Goal: Transaction & Acquisition: Book appointment/travel/reservation

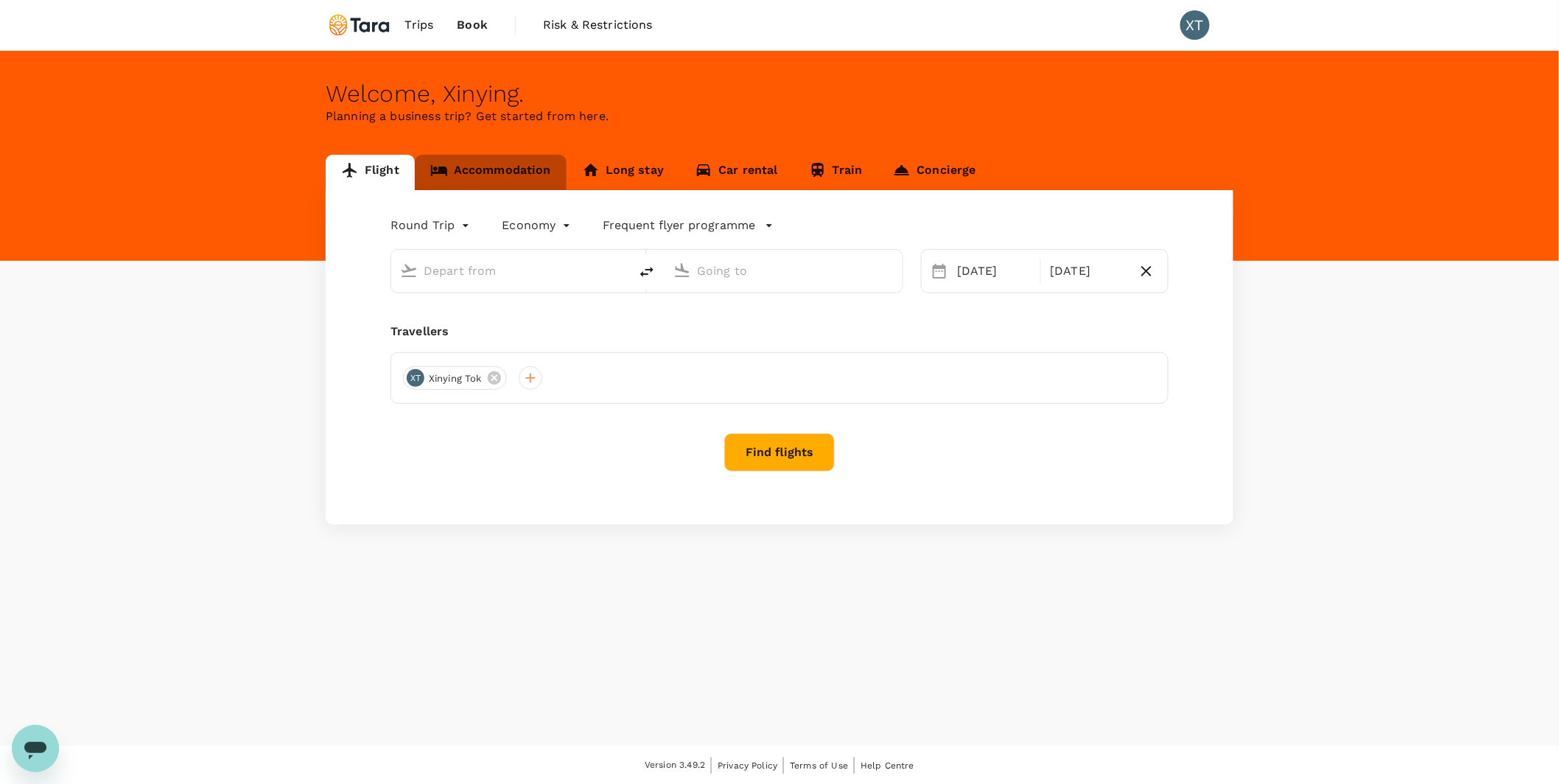
click at [523, 171] on link "Accommodation" at bounding box center [491, 172] width 152 height 36
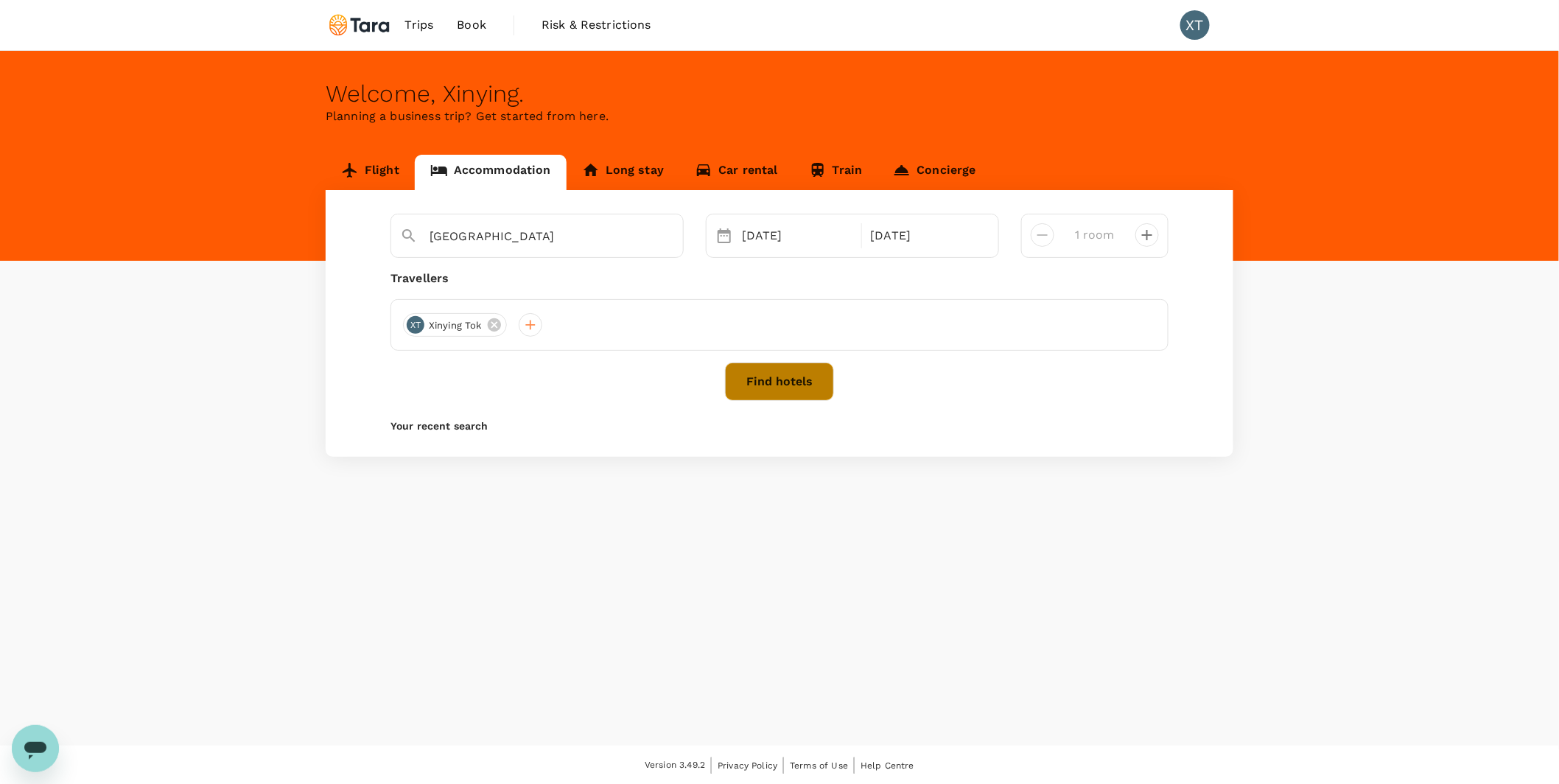
click at [772, 386] on button "Find hotels" at bounding box center [779, 382] width 109 height 38
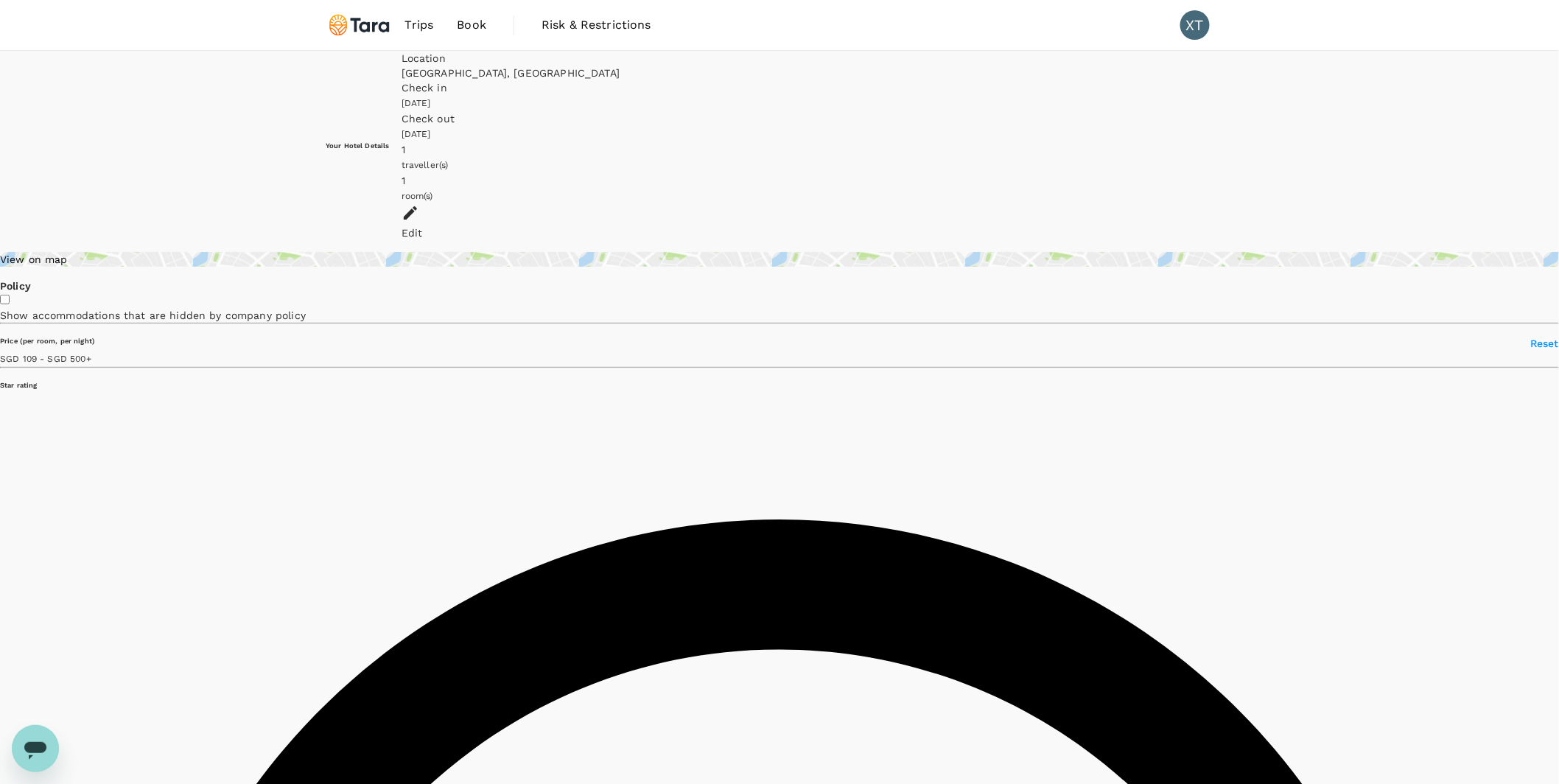
type input "27.7"
click at [419, 252] on div "View on map" at bounding box center [779, 259] width 1559 height 15
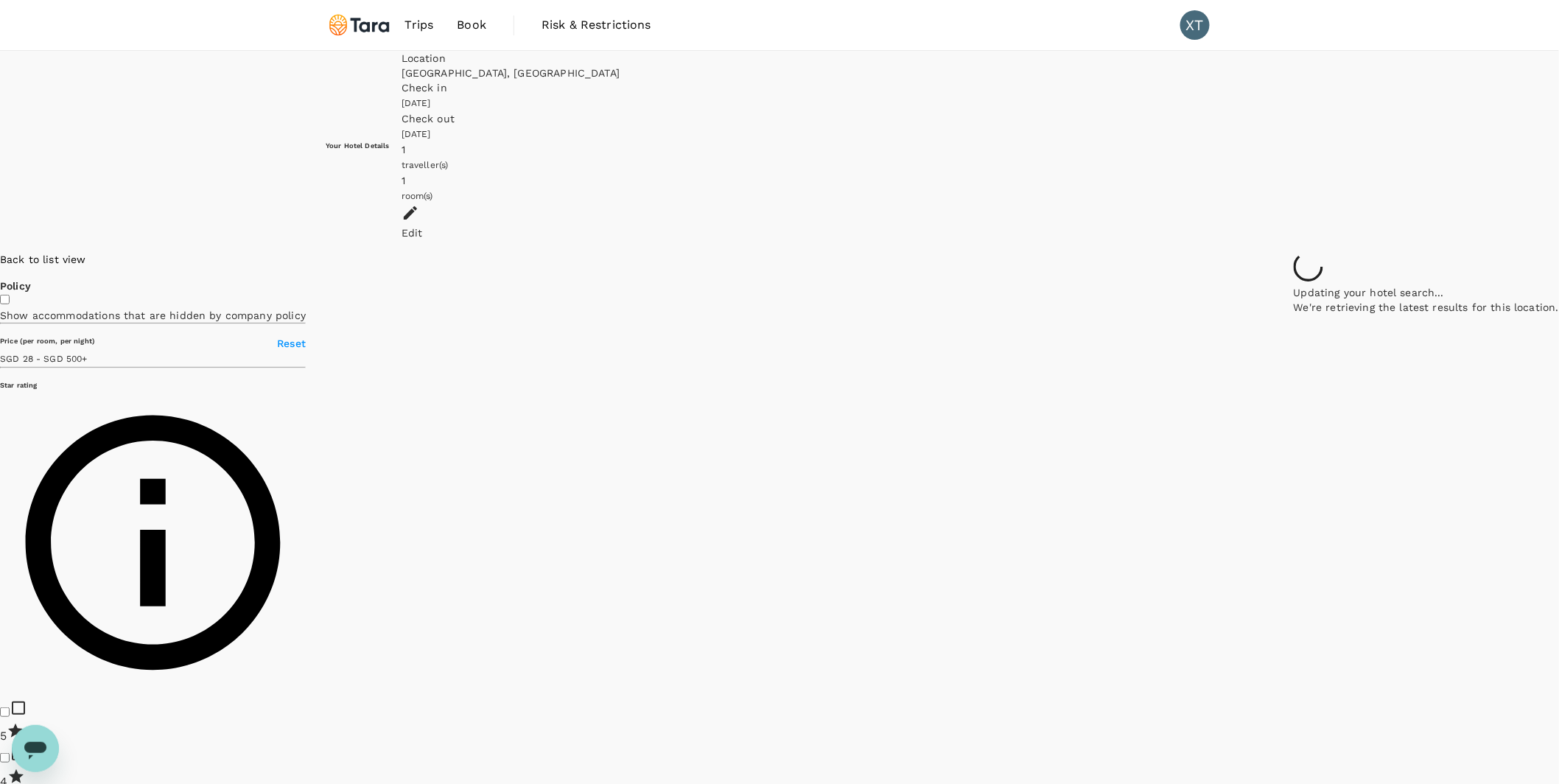
scroll to position [3, 0]
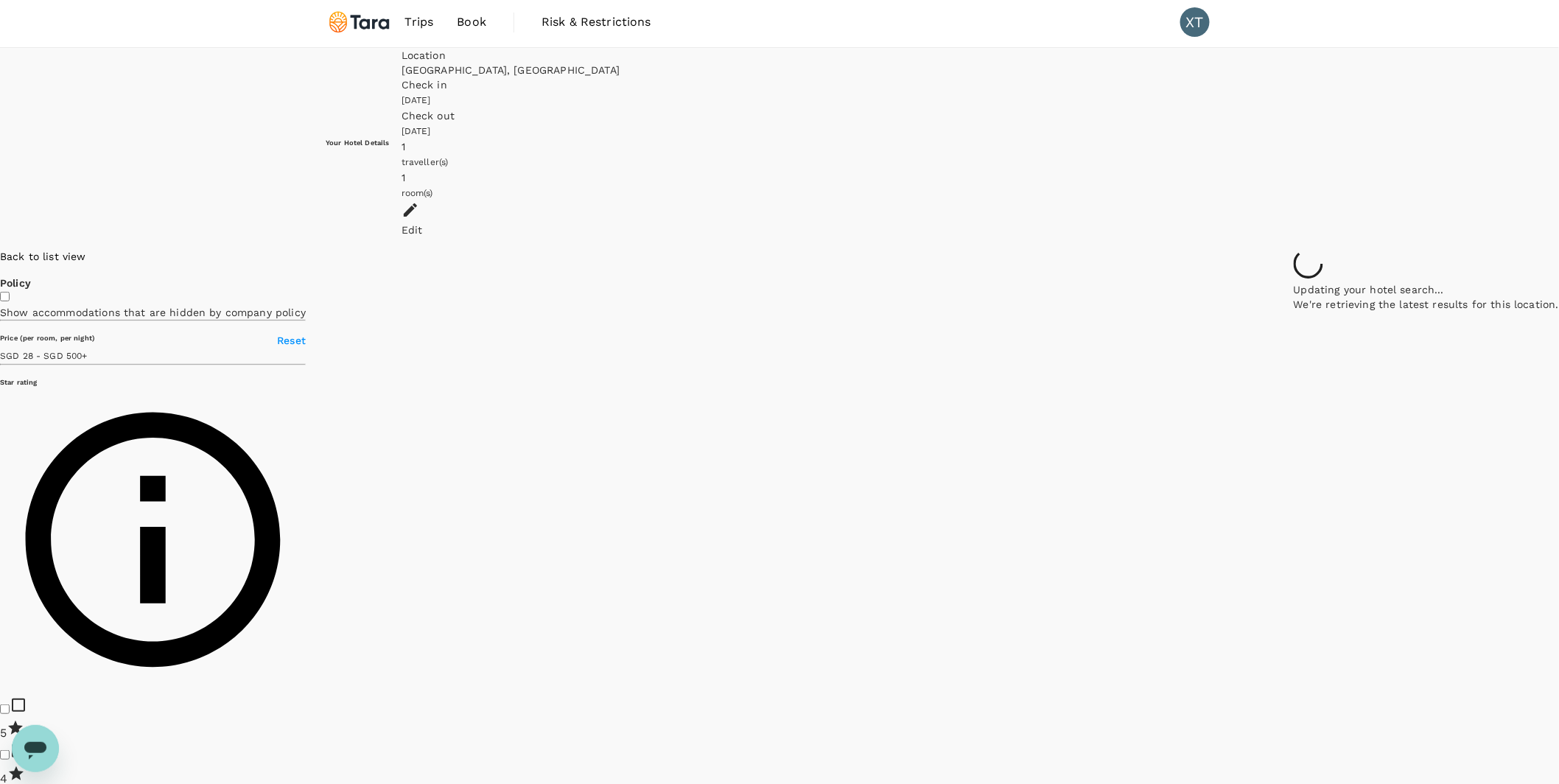
drag, startPoint x: 1083, startPoint y: 242, endPoint x: 1050, endPoint y: 466, distance: 226.4
click at [1294, 249] on div at bounding box center [1426, 249] width 265 height 0
drag, startPoint x: 1027, startPoint y: 356, endPoint x: 971, endPoint y: 397, distance: 69.4
click at [1558, 249] on div at bounding box center [1559, 249] width 0 height 0
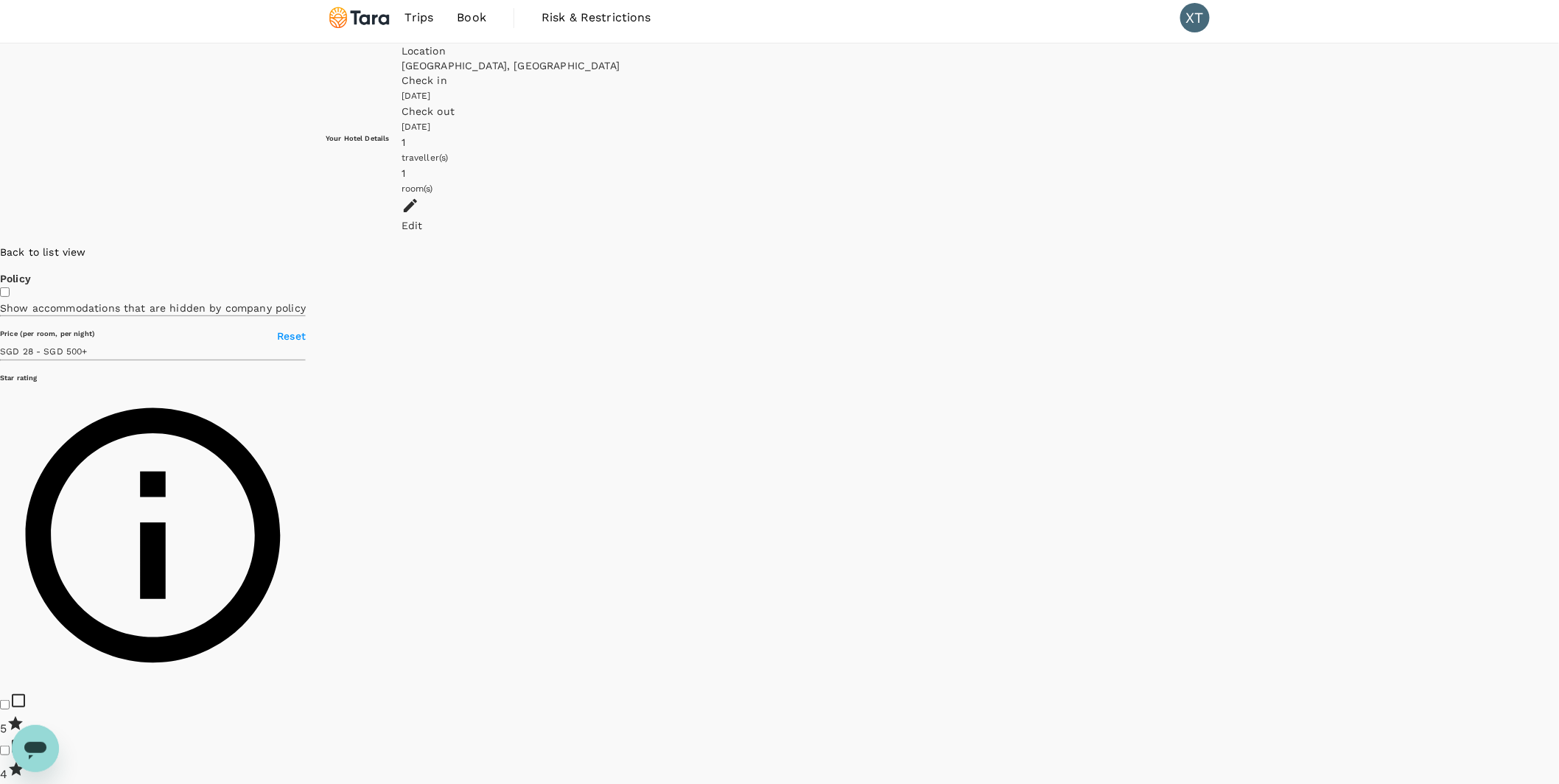
scroll to position [10, 0]
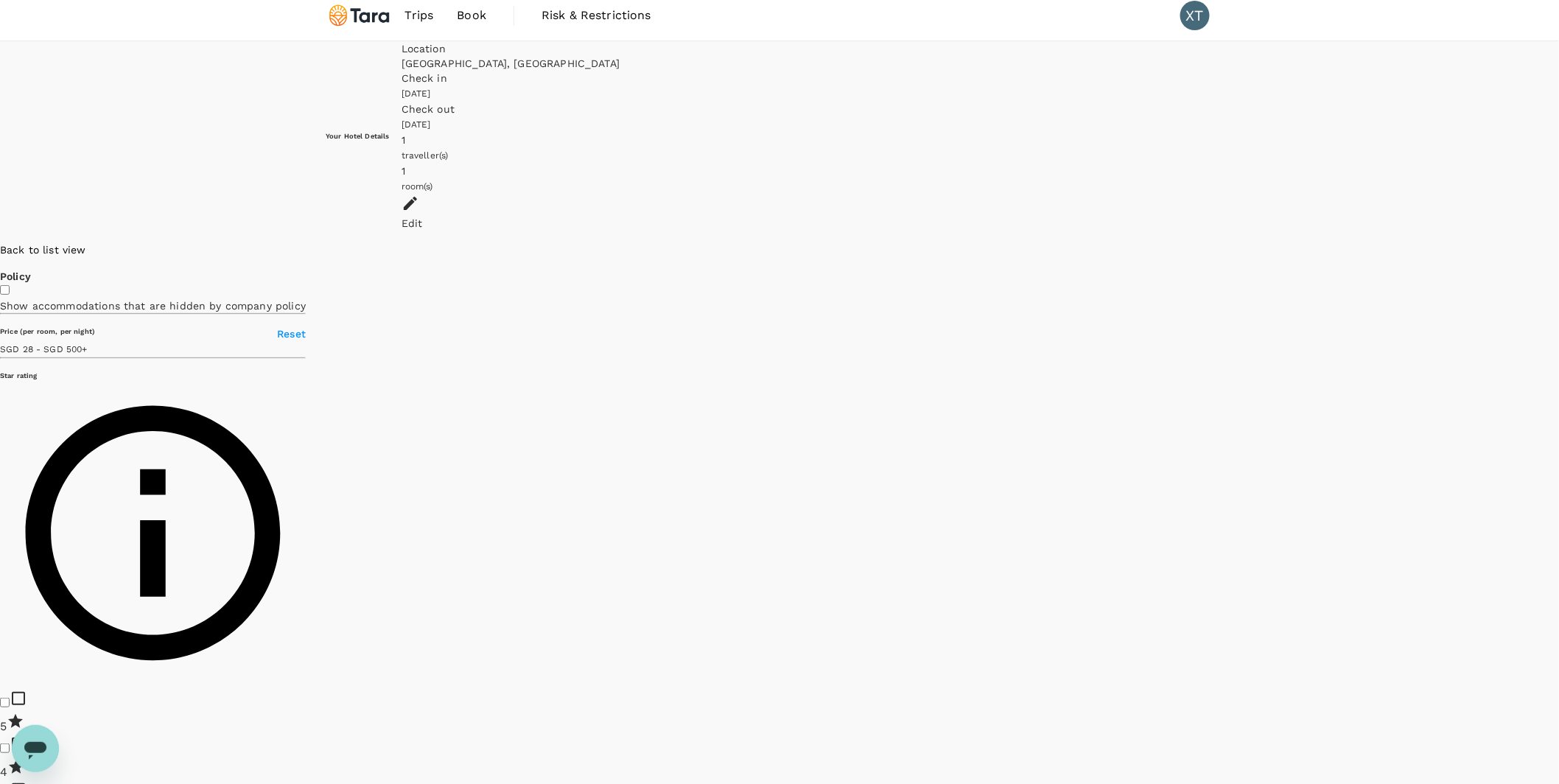
drag, startPoint x: 843, startPoint y: 175, endPoint x: 825, endPoint y: 385, distance: 210.8
click at [1558, 243] on div at bounding box center [1559, 243] width 0 height 0
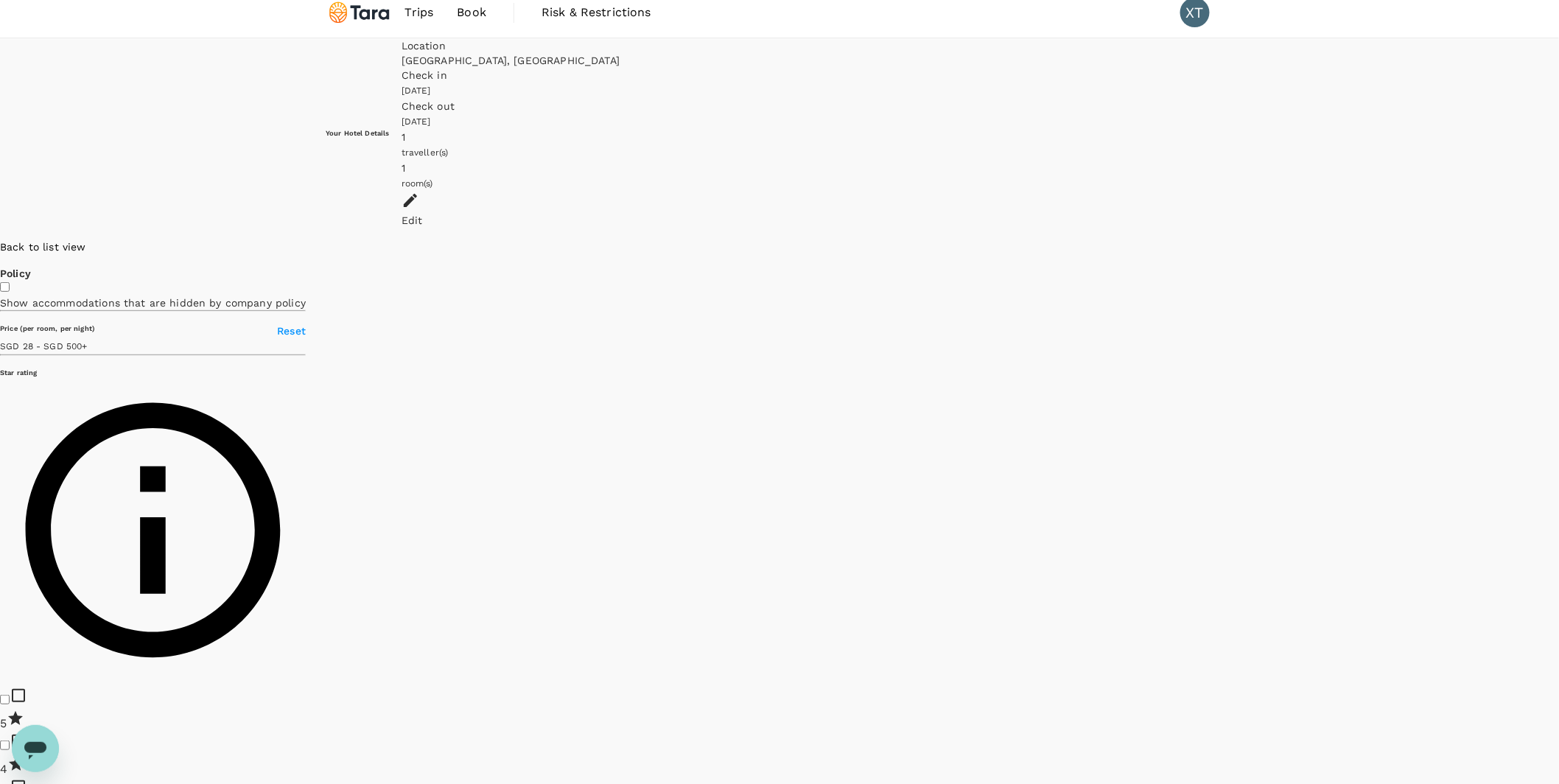
drag, startPoint x: 1092, startPoint y: 574, endPoint x: 990, endPoint y: 366, distance: 231.7
drag, startPoint x: 939, startPoint y: 579, endPoint x: 1080, endPoint y: 299, distance: 313.5
click at [1558, 239] on div at bounding box center [1559, 239] width 0 height 0
drag, startPoint x: 509, startPoint y: 200, endPoint x: 769, endPoint y: 333, distance: 292.0
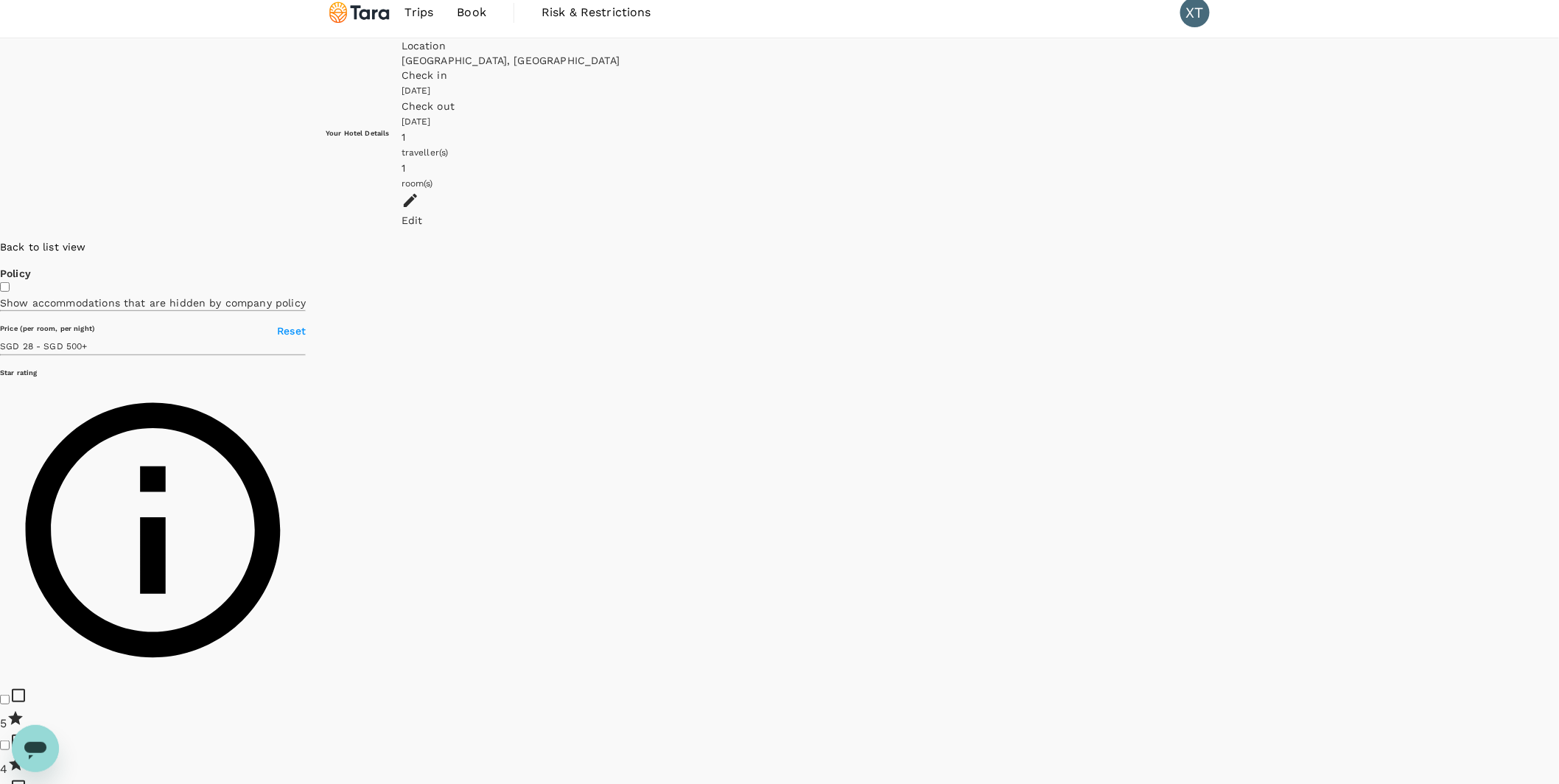
click at [1558, 239] on div at bounding box center [1559, 239] width 0 height 0
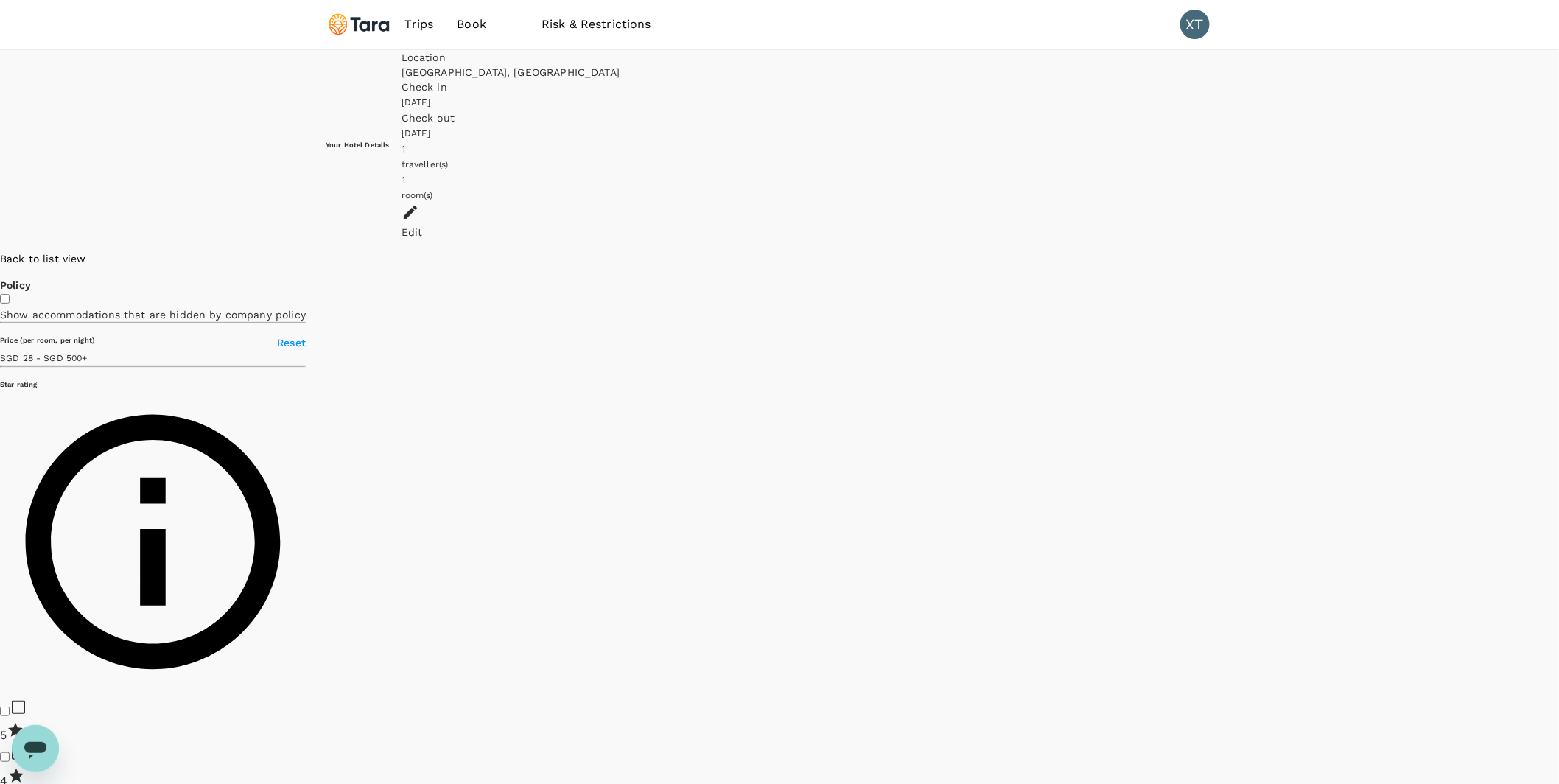
scroll to position [0, 0]
drag, startPoint x: 1220, startPoint y: 456, endPoint x: 969, endPoint y: 266, distance: 314.8
drag, startPoint x: 1264, startPoint y: 456, endPoint x: 904, endPoint y: 589, distance: 383.8
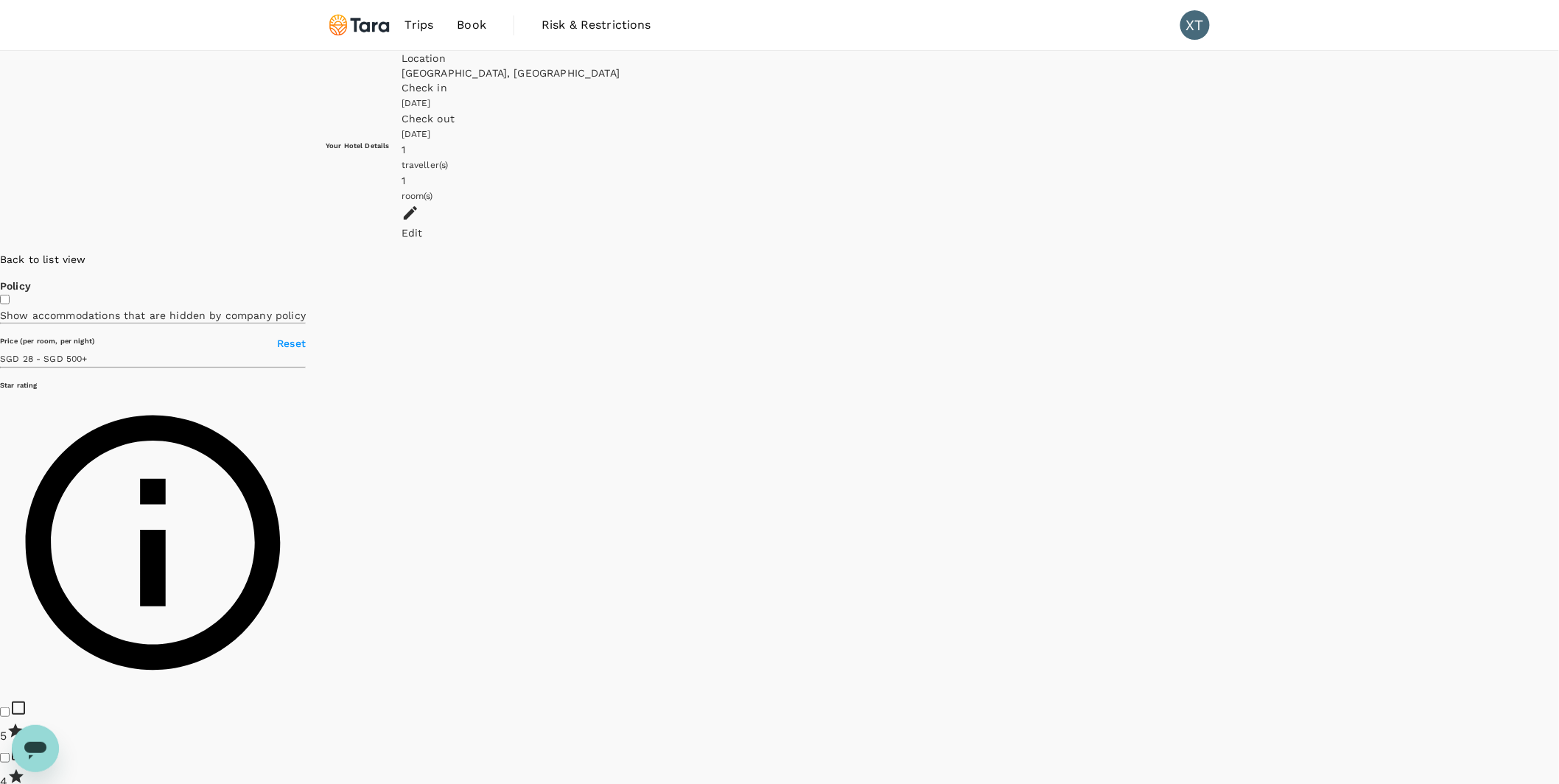
drag, startPoint x: 1310, startPoint y: 644, endPoint x: 905, endPoint y: 294, distance: 535.3
drag, startPoint x: 811, startPoint y: 365, endPoint x: 1131, endPoint y: 496, distance: 345.8
click at [1558, 252] on div at bounding box center [1559, 252] width 0 height 0
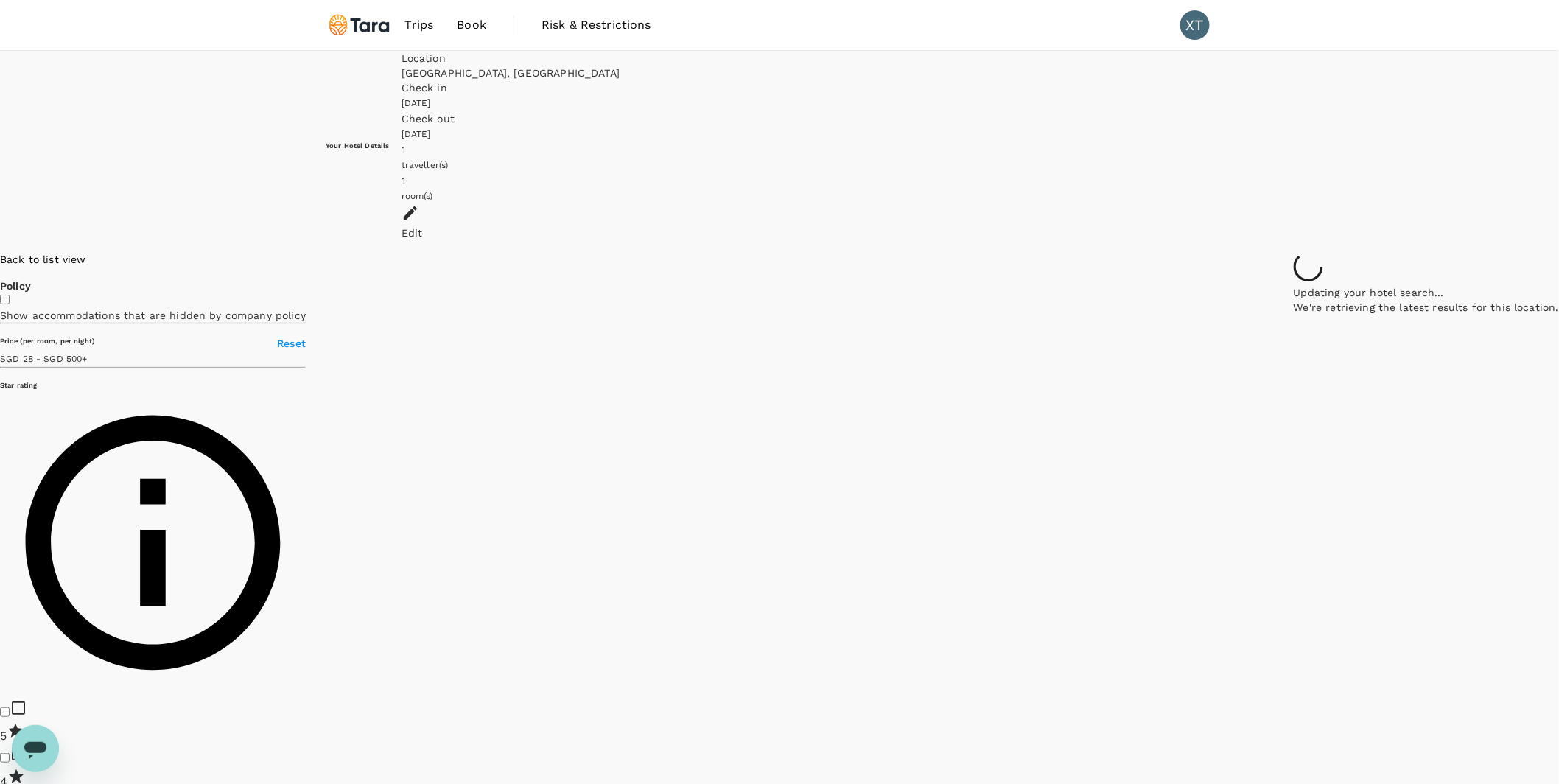
drag, startPoint x: 906, startPoint y: 385, endPoint x: 968, endPoint y: 604, distance: 227.6
click at [1294, 252] on div at bounding box center [1426, 252] width 265 height 0
drag, startPoint x: 952, startPoint y: 290, endPoint x: 1004, endPoint y: 529, distance: 244.6
click at [1294, 252] on div at bounding box center [1426, 252] width 265 height 0
drag, startPoint x: 982, startPoint y: 375, endPoint x: 1024, endPoint y: 622, distance: 250.5
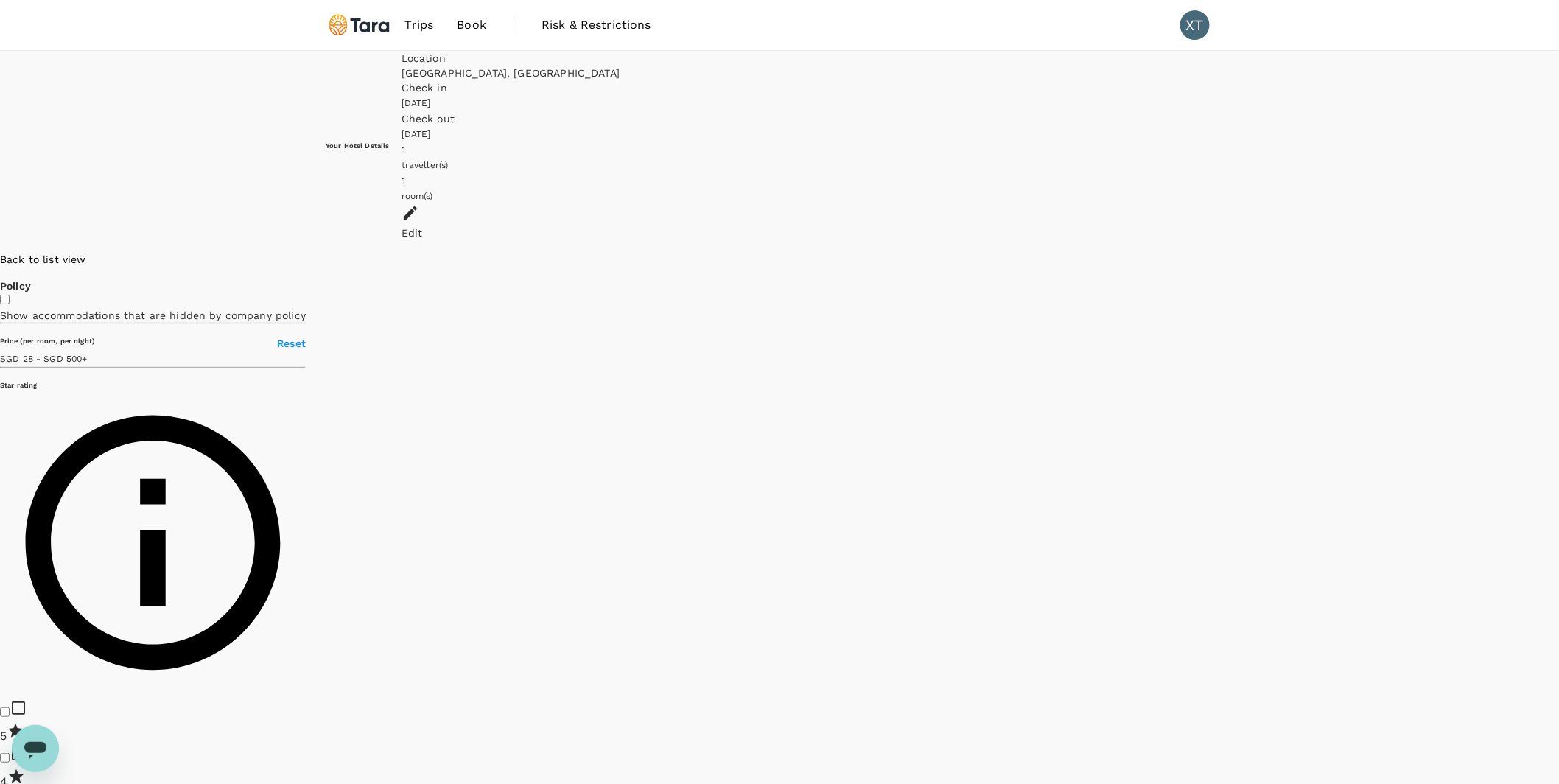
click at [1558, 252] on div at bounding box center [1559, 252] width 0 height 0
drag, startPoint x: 989, startPoint y: 337, endPoint x: 1050, endPoint y: 526, distance: 198.6
click at [1558, 252] on div at bounding box center [1559, 252] width 0 height 0
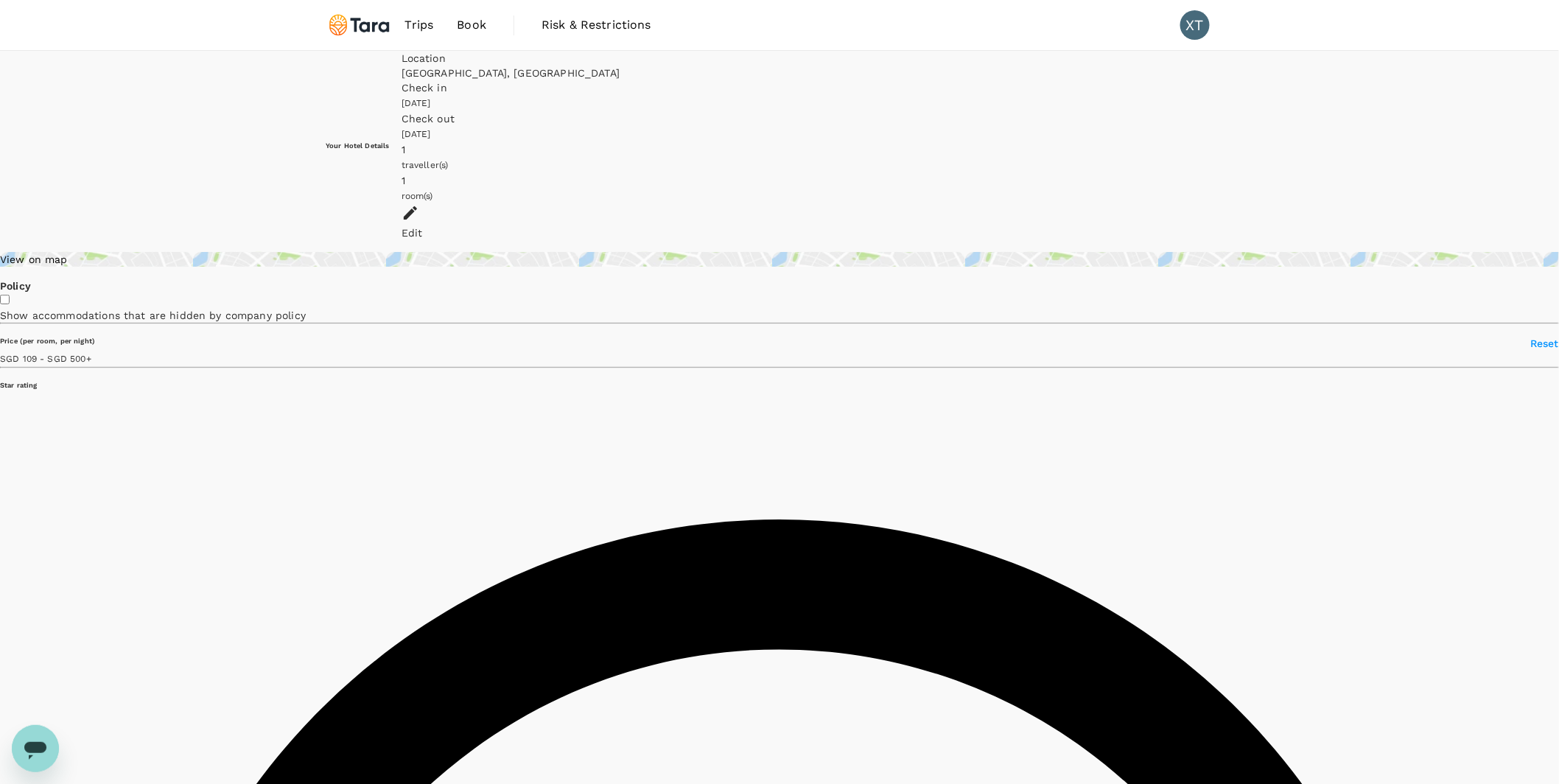
type input "499.7"
type input "27.7"
click at [421, 252] on div "View on map" at bounding box center [779, 259] width 1559 height 15
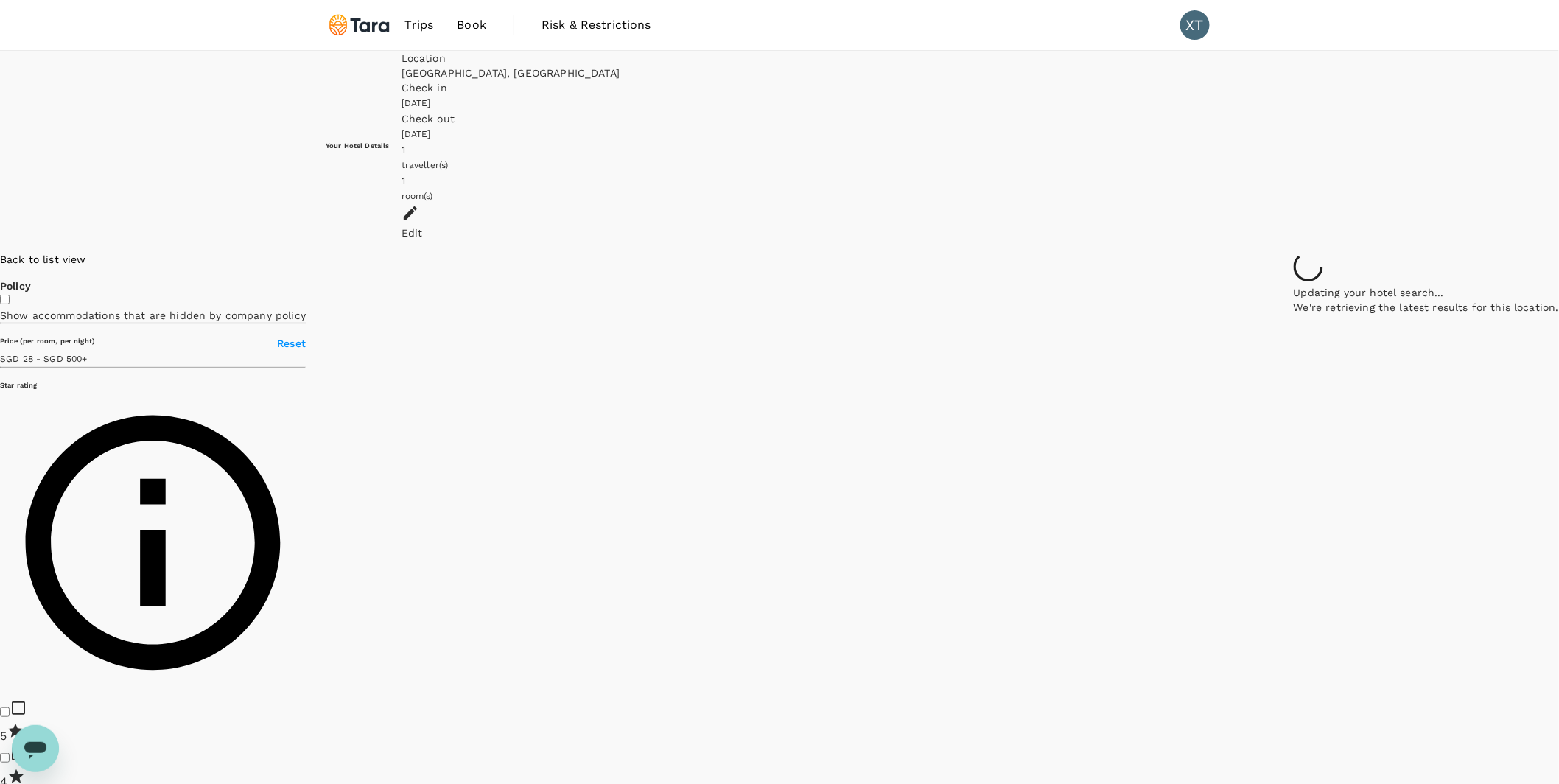
drag, startPoint x: 1300, startPoint y: 424, endPoint x: 1045, endPoint y: 465, distance: 258.3
click at [1294, 252] on div at bounding box center [1426, 252] width 265 height 0
type input "499.7"
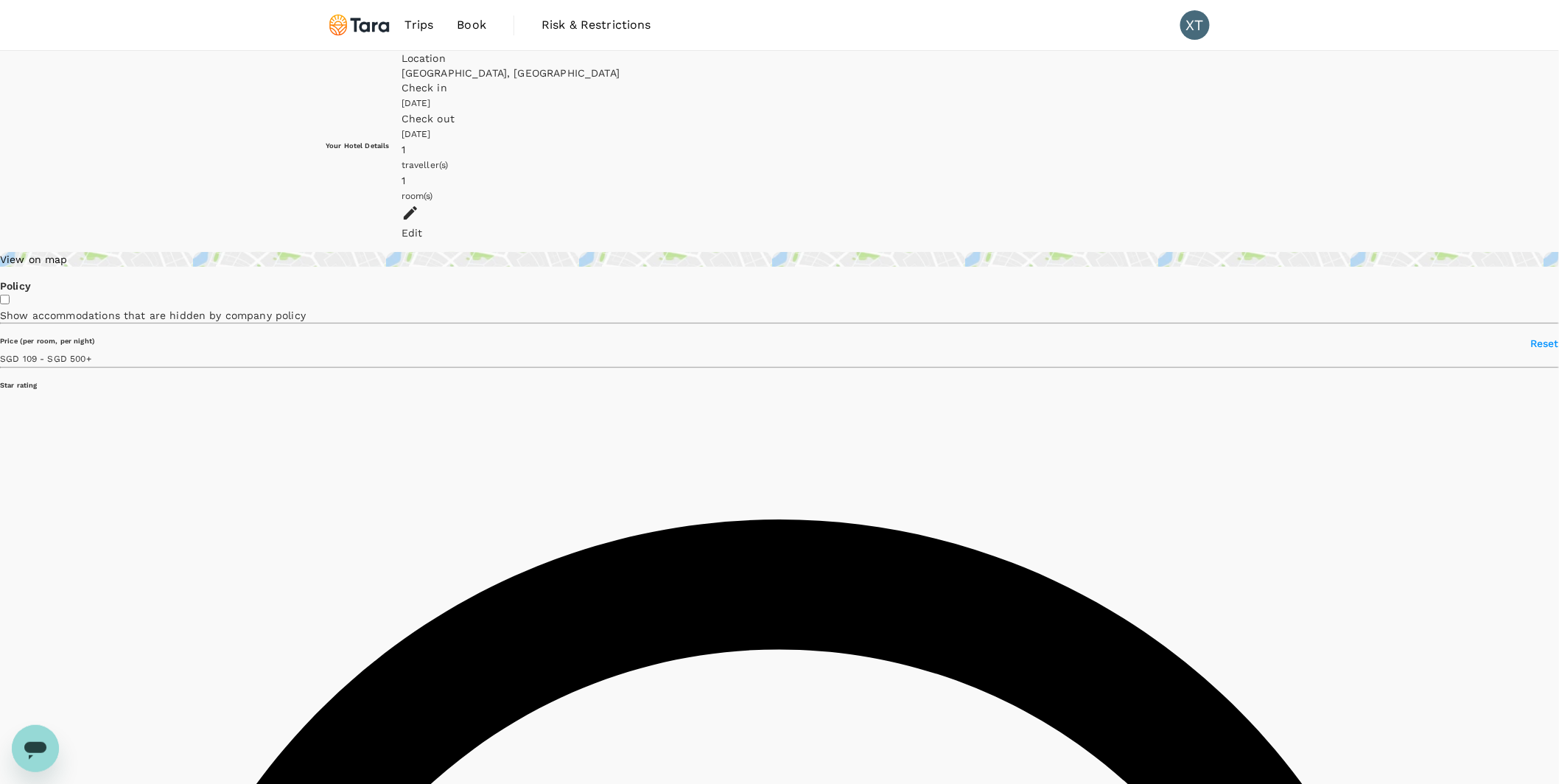
type input "499.7"
type input "27.7"
click at [405, 252] on div "View on map" at bounding box center [779, 259] width 1559 height 15
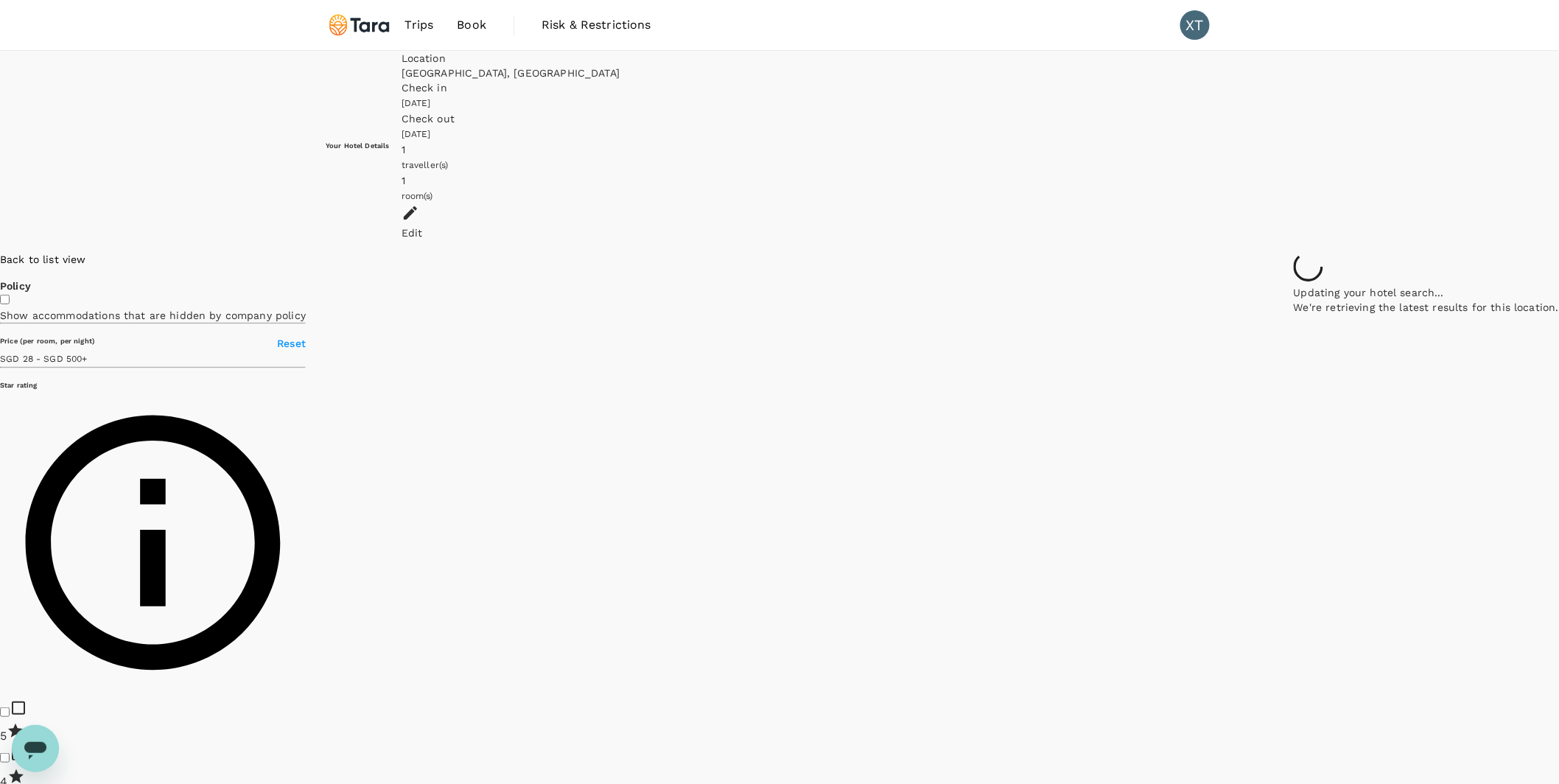
drag, startPoint x: 1286, startPoint y: 427, endPoint x: 1029, endPoint y: 479, distance: 262.2
click at [1294, 252] on div at bounding box center [1426, 252] width 265 height 0
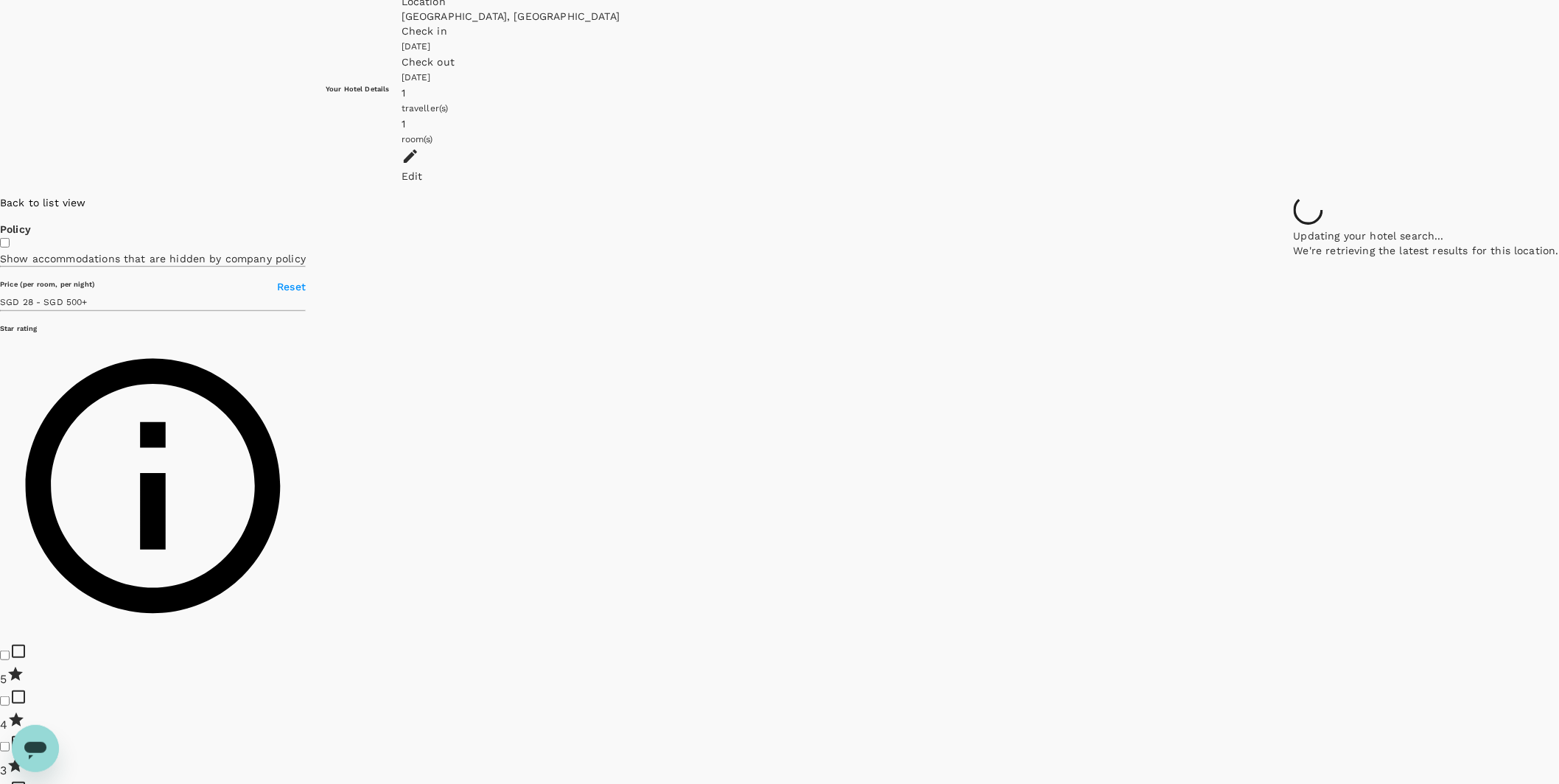
scroll to position [60, 0]
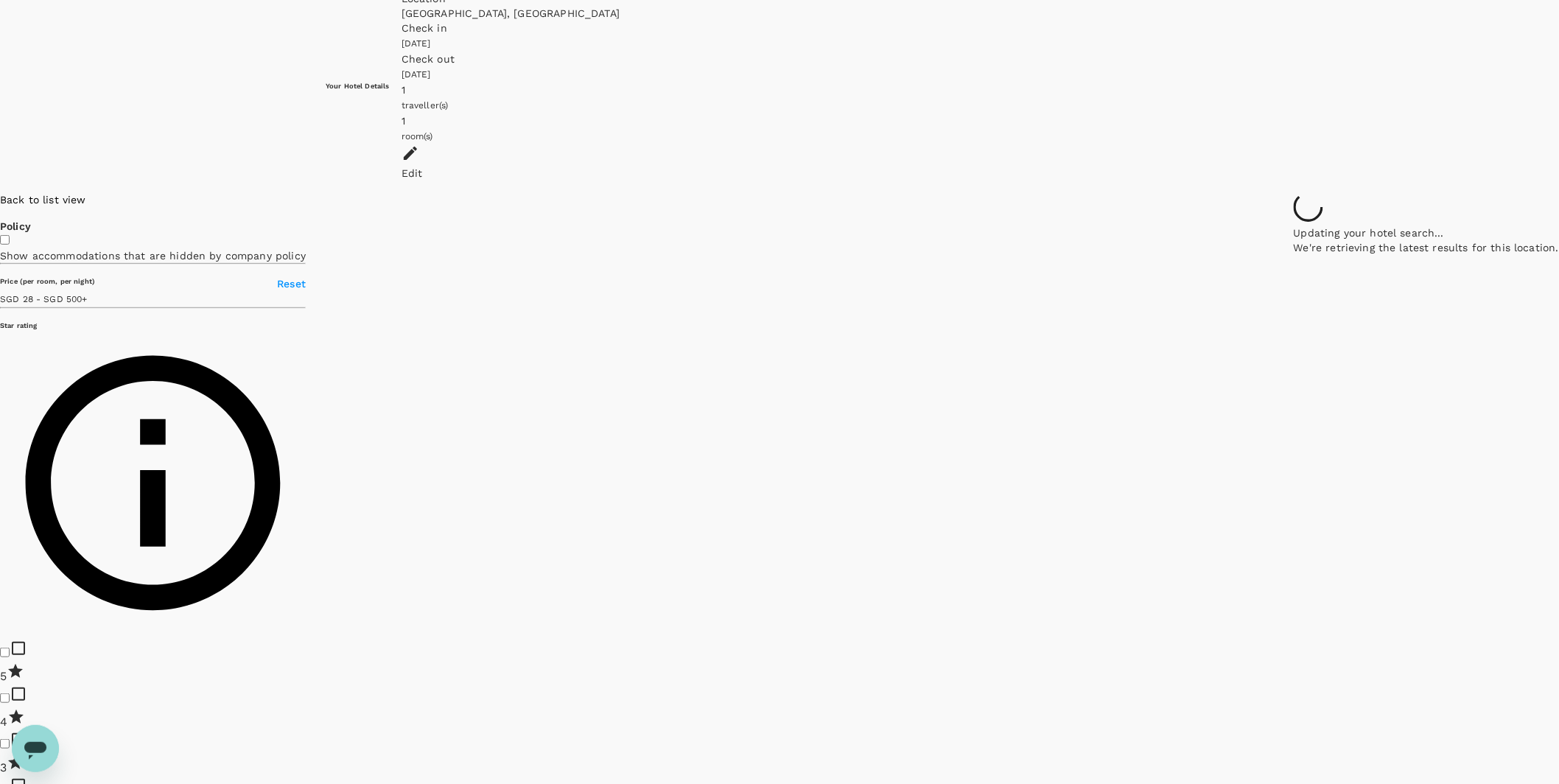
drag, startPoint x: 1101, startPoint y: 210, endPoint x: 980, endPoint y: 392, distance: 218.6
click at [1294, 192] on div at bounding box center [1426, 192] width 265 height 0
drag, startPoint x: 1066, startPoint y: 547, endPoint x: 1030, endPoint y: 357, distance: 193.4
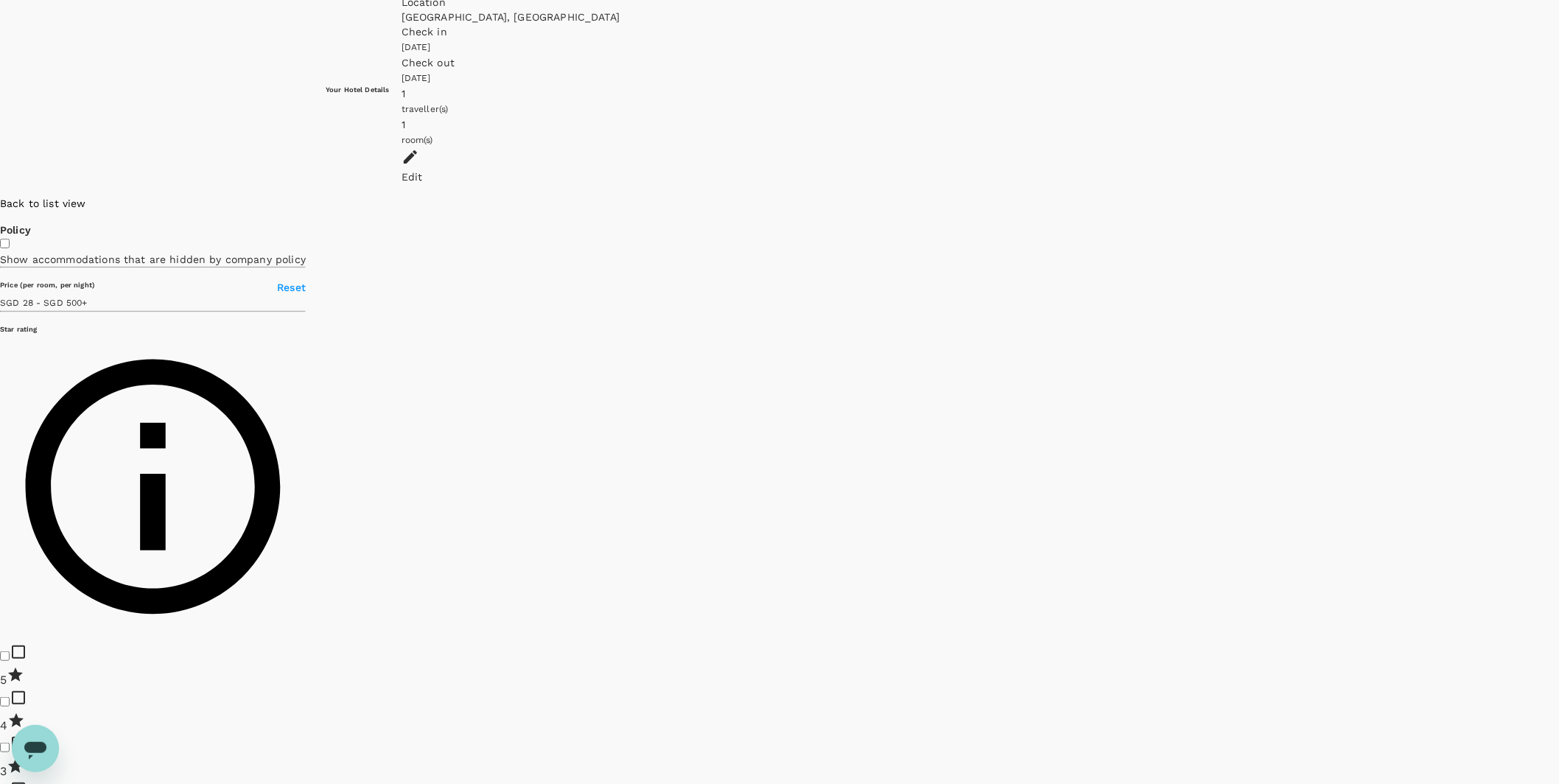
drag, startPoint x: 1079, startPoint y: 298, endPoint x: 1065, endPoint y: 434, distance: 136.7
drag, startPoint x: 1095, startPoint y: 249, endPoint x: 906, endPoint y: 276, distance: 190.9
drag, startPoint x: 1209, startPoint y: 367, endPoint x: 794, endPoint y: 400, distance: 416.3
click at [1294, 196] on div at bounding box center [1426, 196] width 265 height 0
drag, startPoint x: 1077, startPoint y: 244, endPoint x: 1216, endPoint y: 201, distance: 145.5
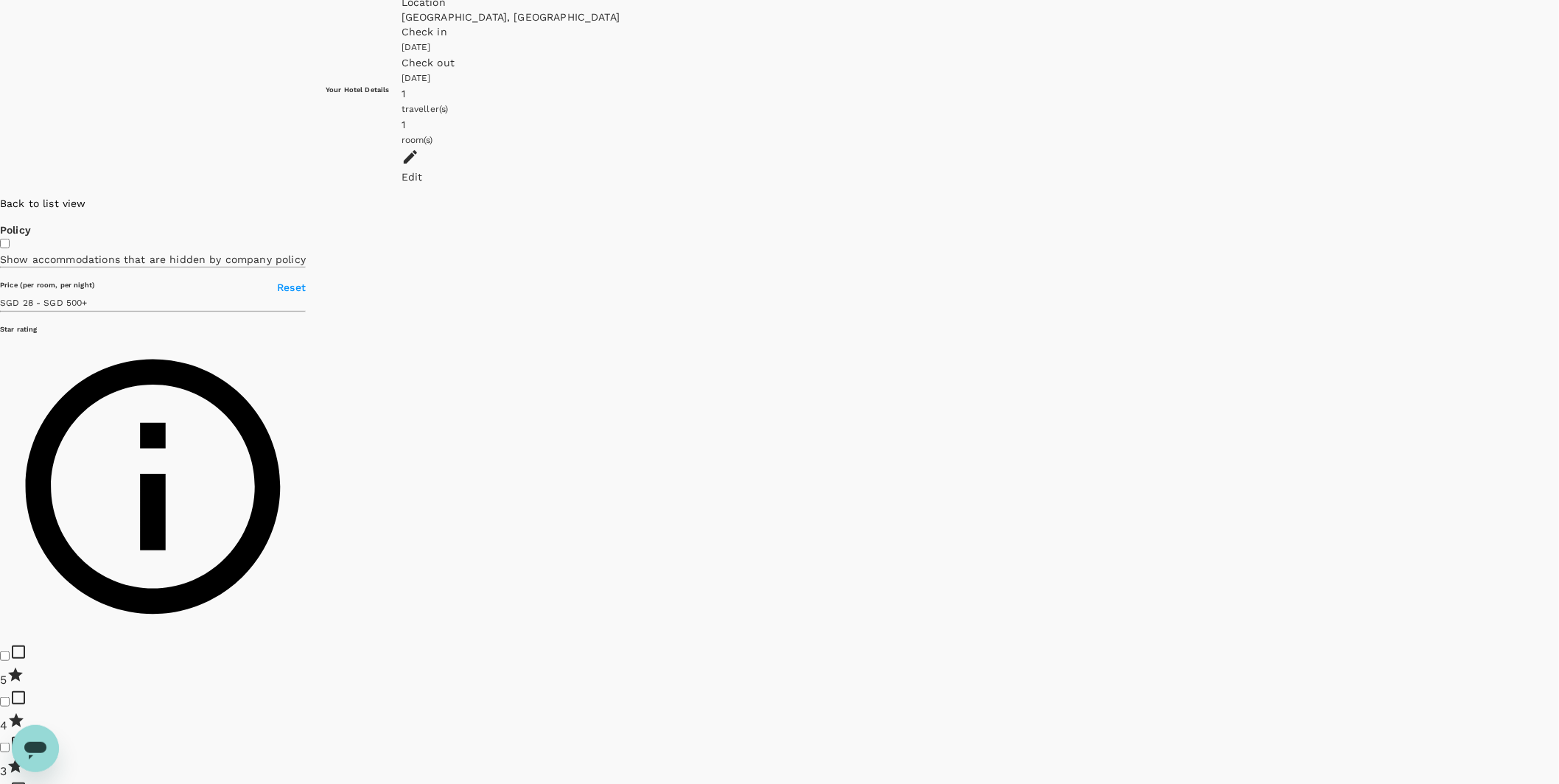
click at [1558, 196] on div at bounding box center [1559, 196] width 0 height 0
drag, startPoint x: 590, startPoint y: 352, endPoint x: 905, endPoint y: 216, distance: 343.1
click at [1558, 196] on div at bounding box center [1559, 196] width 0 height 0
drag, startPoint x: 683, startPoint y: 224, endPoint x: 1046, endPoint y: 398, distance: 402.5
click at [1558, 196] on div at bounding box center [1559, 196] width 0 height 0
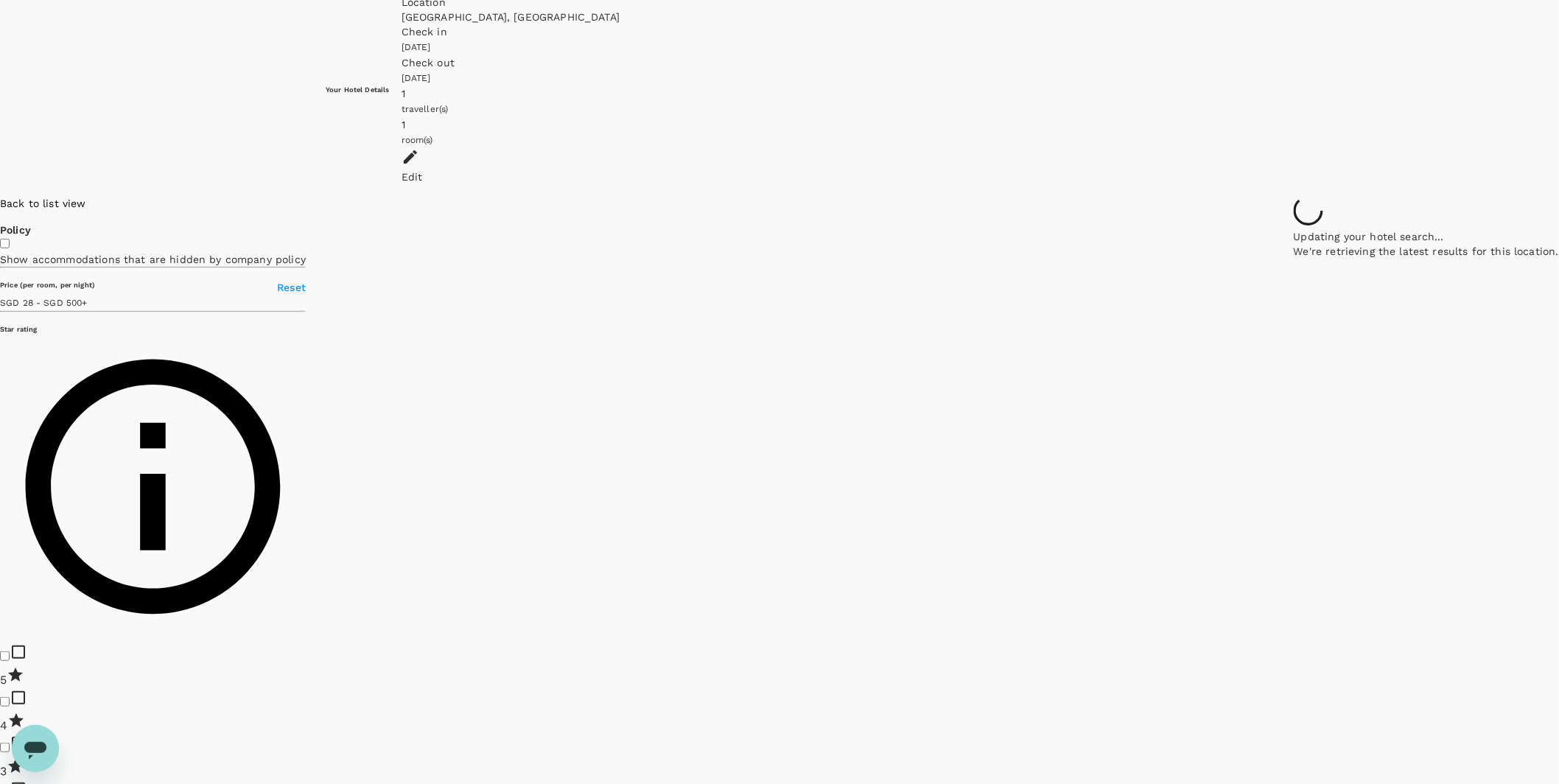
drag, startPoint x: 609, startPoint y: 299, endPoint x: 965, endPoint y: 303, distance: 356.0
click at [1294, 196] on div at bounding box center [1426, 196] width 265 height 0
drag, startPoint x: 618, startPoint y: 359, endPoint x: 960, endPoint y: 351, distance: 342.1
click at [1294, 196] on div at bounding box center [1426, 196] width 265 height 0
drag, startPoint x: 766, startPoint y: 249, endPoint x: 1007, endPoint y: 521, distance: 363.4
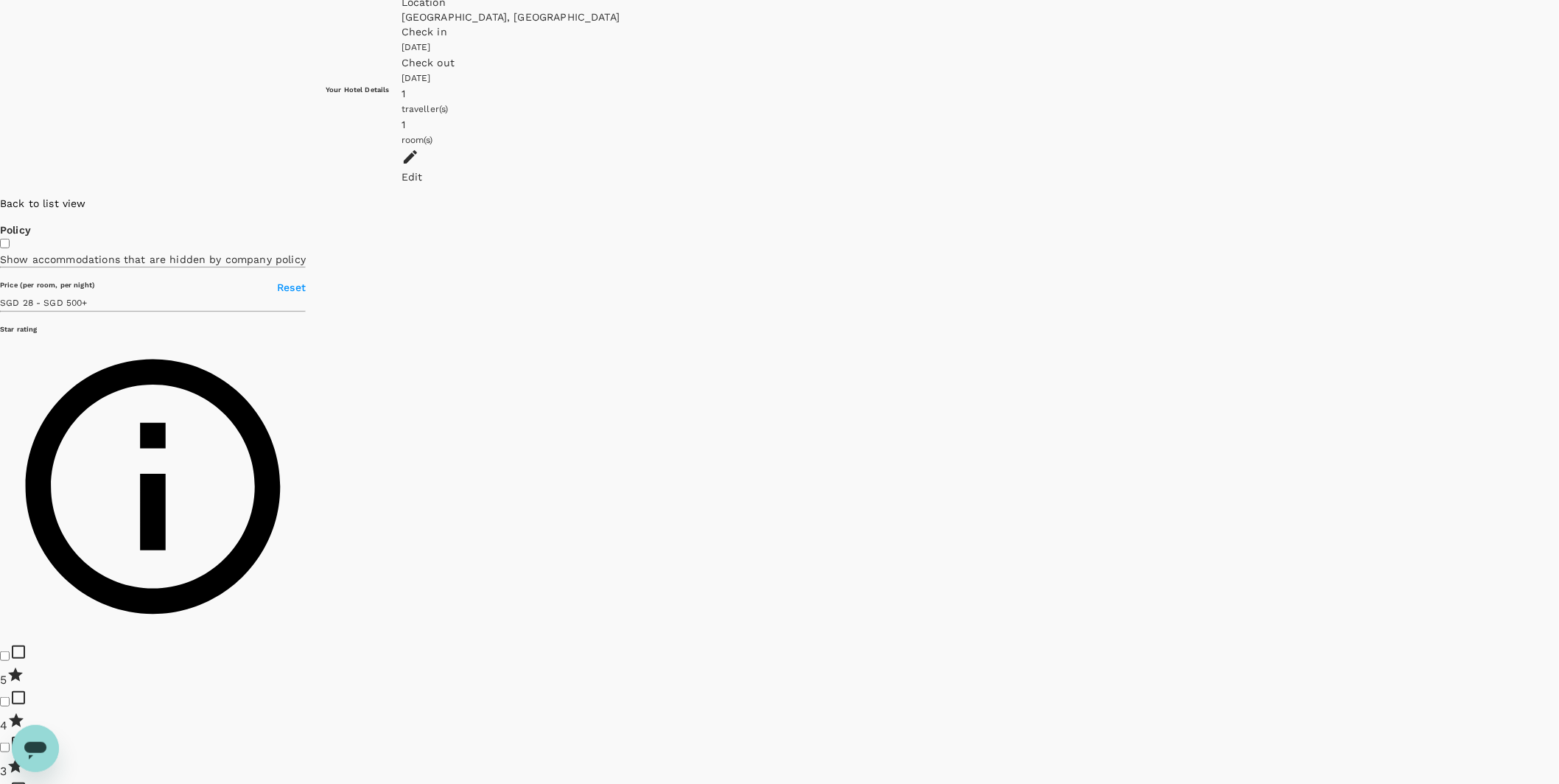
click at [1558, 196] on div at bounding box center [1559, 196] width 0 height 0
drag, startPoint x: 724, startPoint y: 439, endPoint x: 891, endPoint y: 423, distance: 167.8
click at [1558, 196] on div at bounding box center [1559, 196] width 0 height 0
drag, startPoint x: 703, startPoint y: 404, endPoint x: 976, endPoint y: 387, distance: 273.5
click at [1558, 196] on div at bounding box center [1559, 196] width 0 height 0
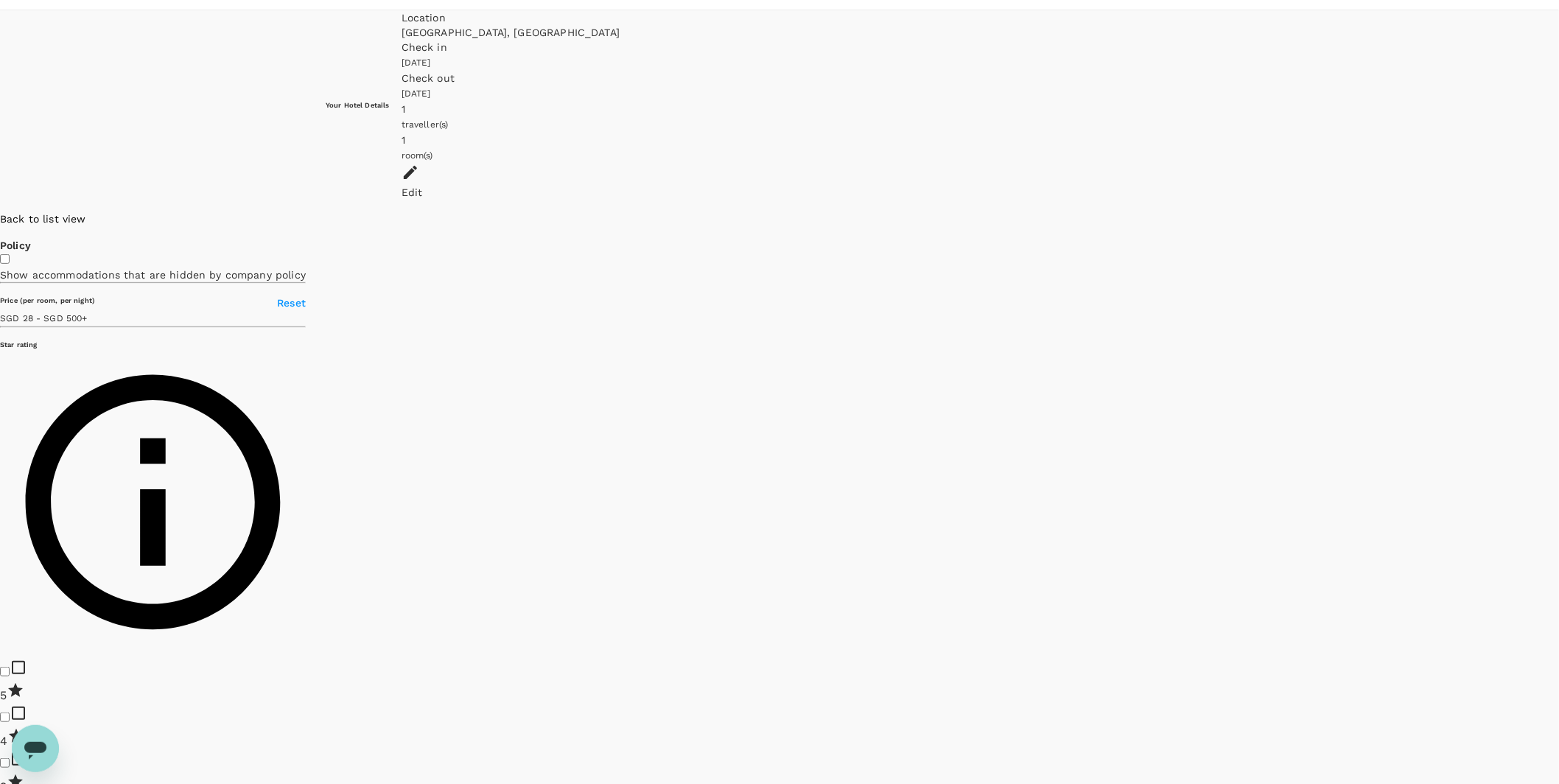
scroll to position [60, 0]
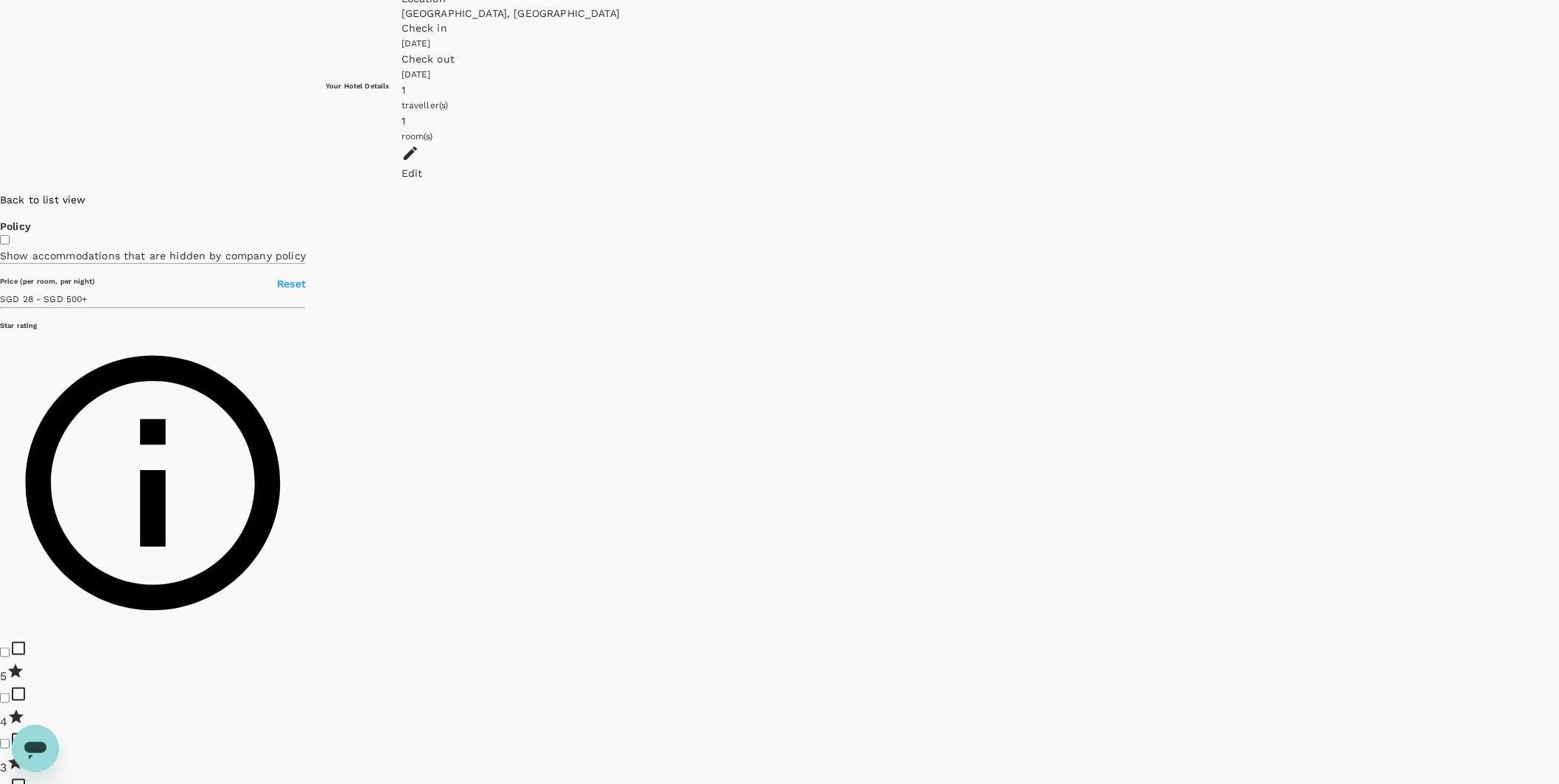
drag, startPoint x: 729, startPoint y: 424, endPoint x: 1334, endPoint y: 481, distance: 607.7
click at [1558, 192] on div at bounding box center [1559, 192] width 0 height 0
drag, startPoint x: 647, startPoint y: 469, endPoint x: 1156, endPoint y: 401, distance: 513.5
click at [1294, 192] on div at bounding box center [1426, 192] width 265 height 0
drag, startPoint x: 776, startPoint y: 404, endPoint x: 1114, endPoint y: 329, distance: 346.2
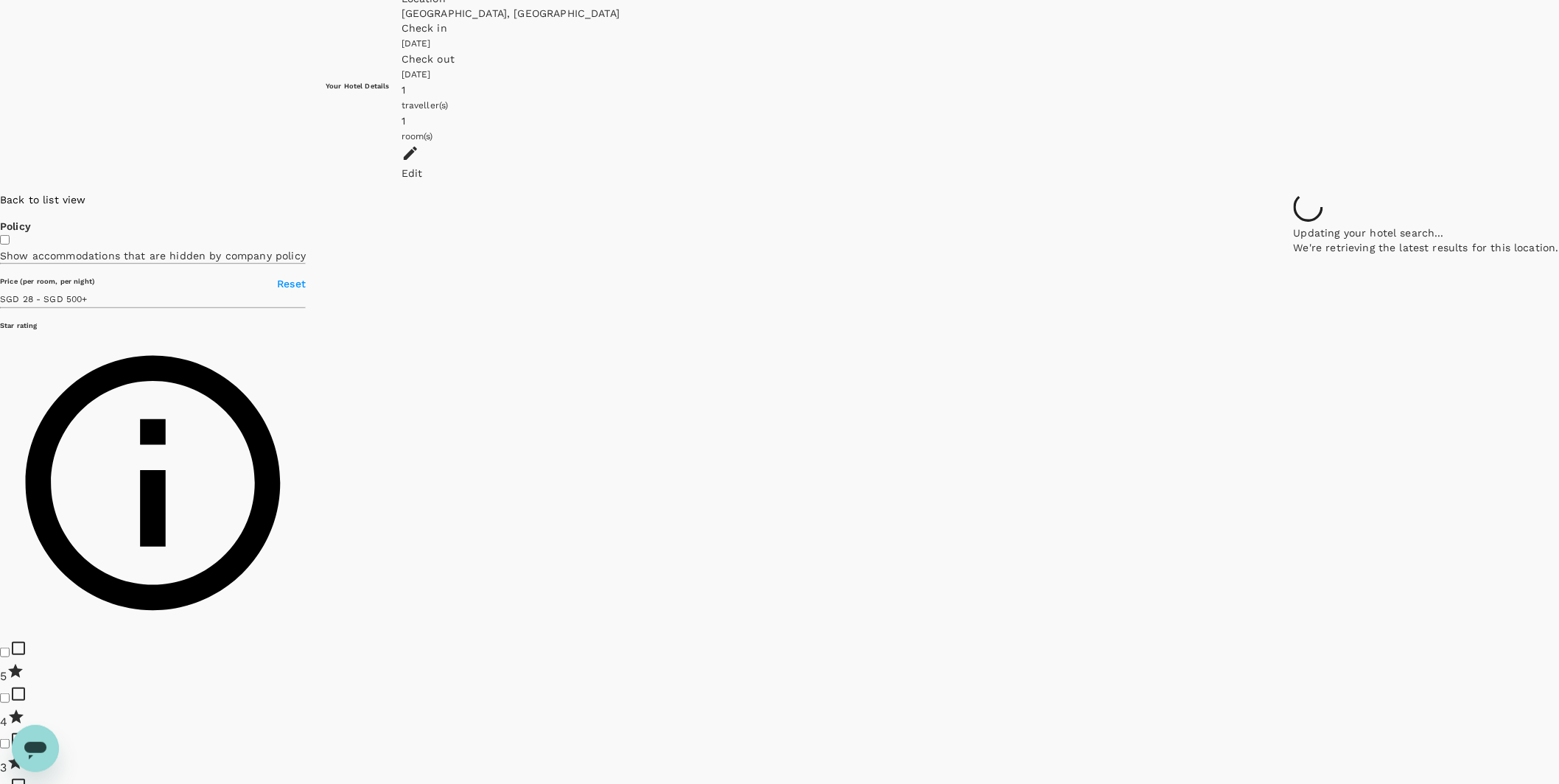
click at [1294, 192] on div at bounding box center [1426, 192] width 265 height 0
drag, startPoint x: 763, startPoint y: 288, endPoint x: 1001, endPoint y: 326, distance: 241.0
drag, startPoint x: 841, startPoint y: 247, endPoint x: 867, endPoint y: 442, distance: 196.7
click at [1558, 192] on div at bounding box center [1559, 192] width 0 height 0
drag, startPoint x: 983, startPoint y: 550, endPoint x: 963, endPoint y: 343, distance: 208.0
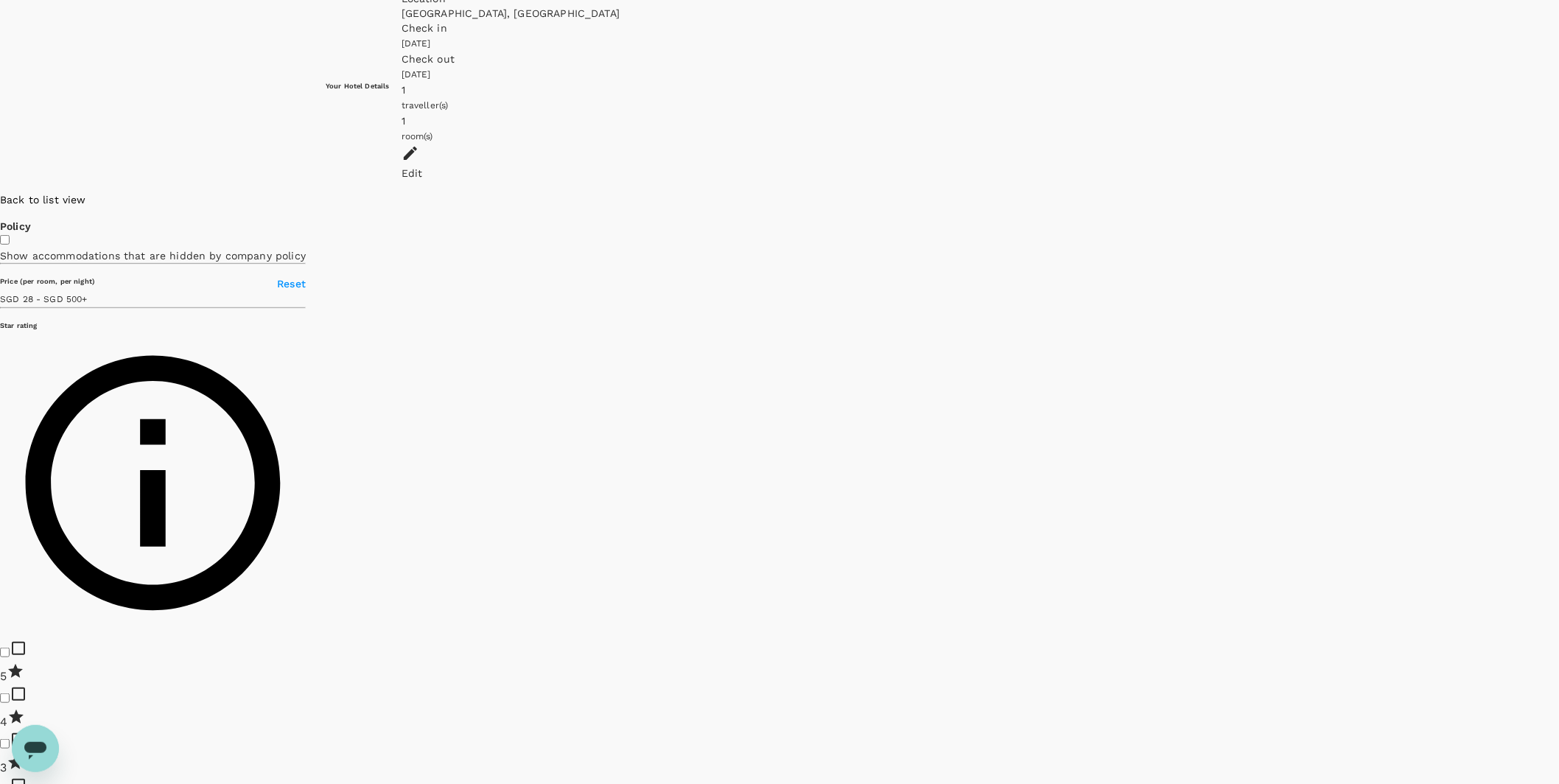
drag, startPoint x: 1035, startPoint y: 444, endPoint x: 996, endPoint y: 263, distance: 185.2
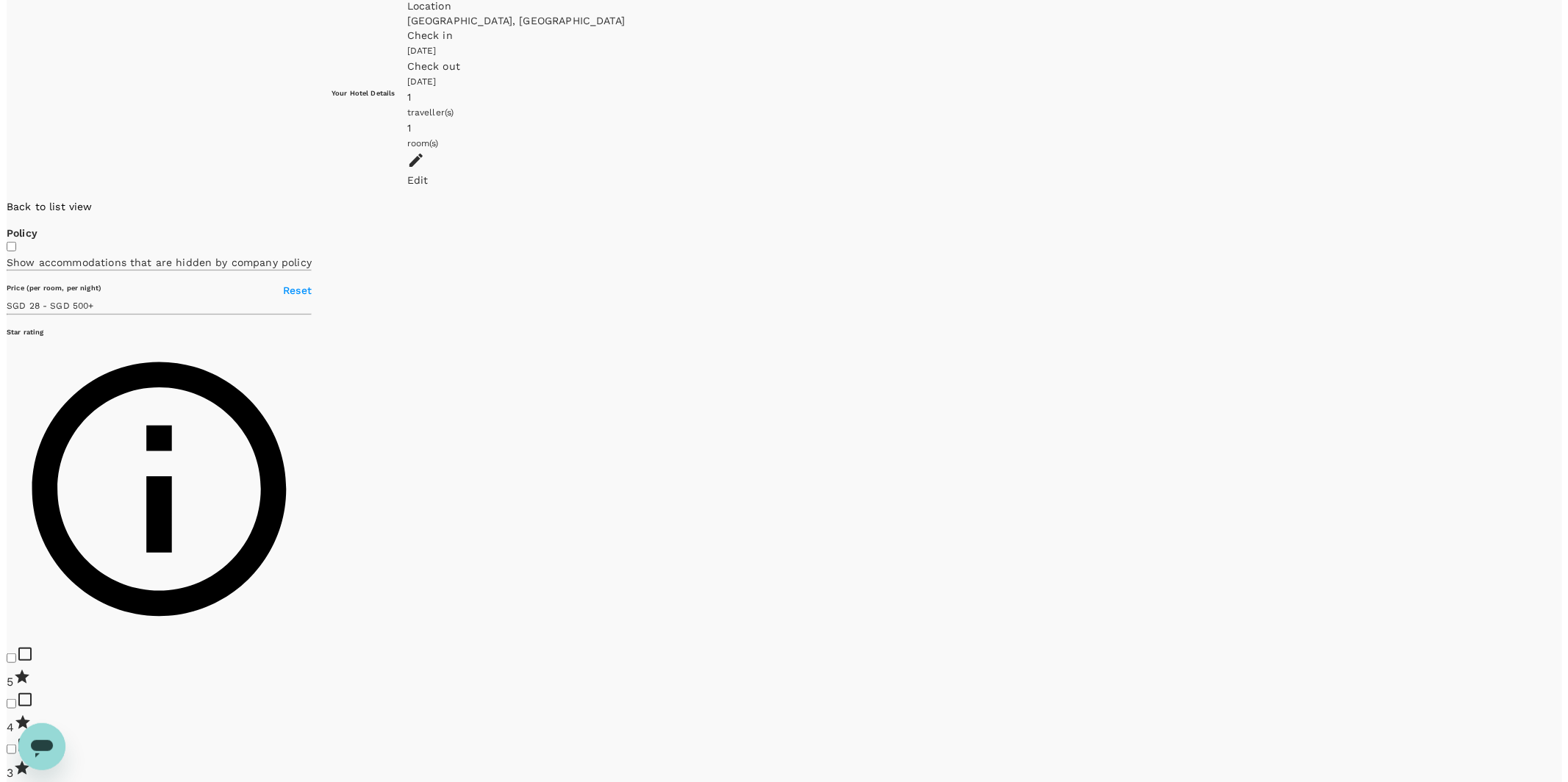
scroll to position [53, 0]
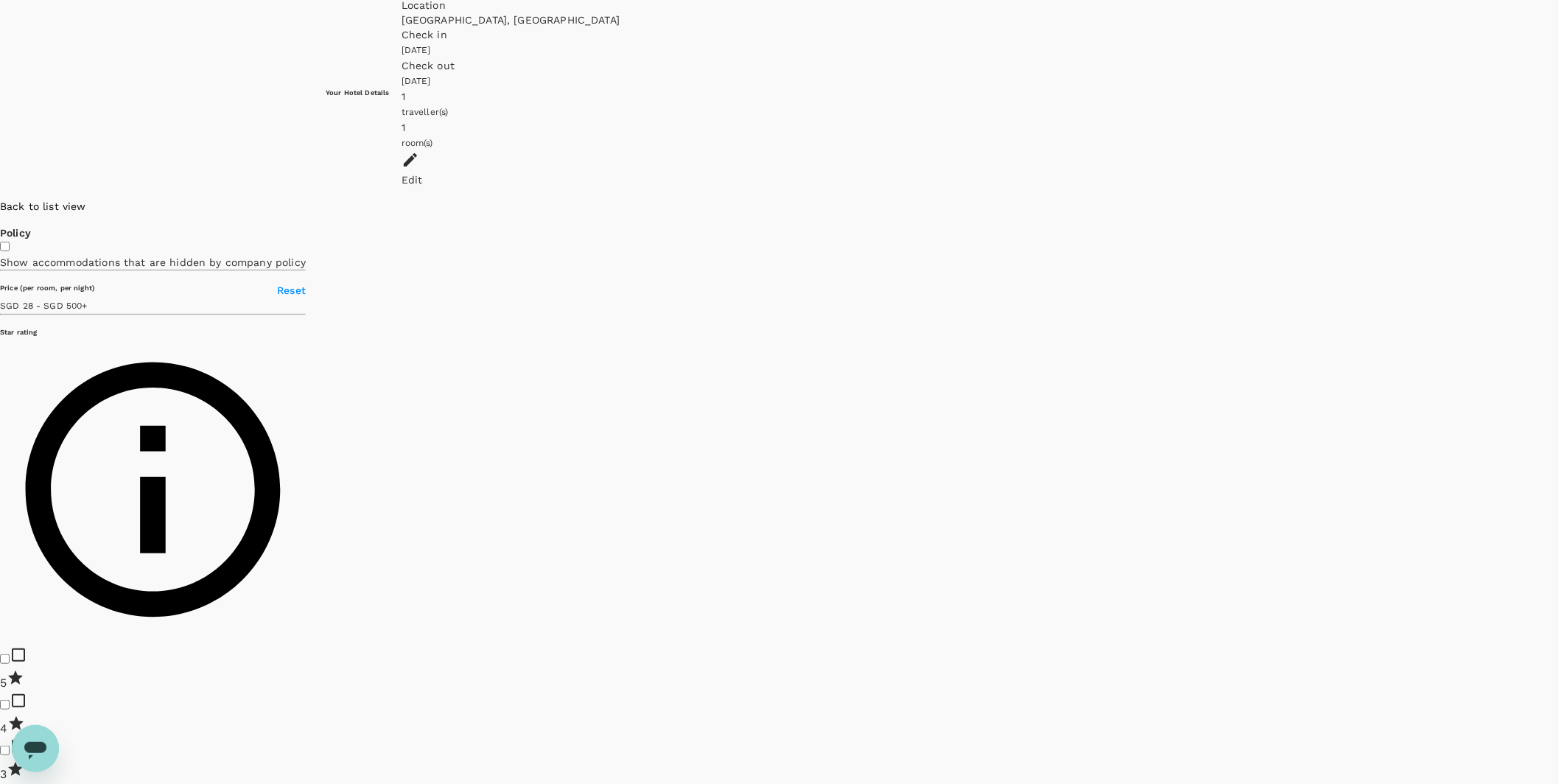
drag, startPoint x: 931, startPoint y: 344, endPoint x: 987, endPoint y: 372, distance: 62.6
click at [1558, 199] on div at bounding box center [1559, 199] width 0 height 0
drag, startPoint x: 1004, startPoint y: 185, endPoint x: 880, endPoint y: 489, distance: 328.3
click at [1558, 199] on div at bounding box center [1559, 199] width 0 height 0
drag, startPoint x: 600, startPoint y: 431, endPoint x: 1124, endPoint y: 421, distance: 524.1
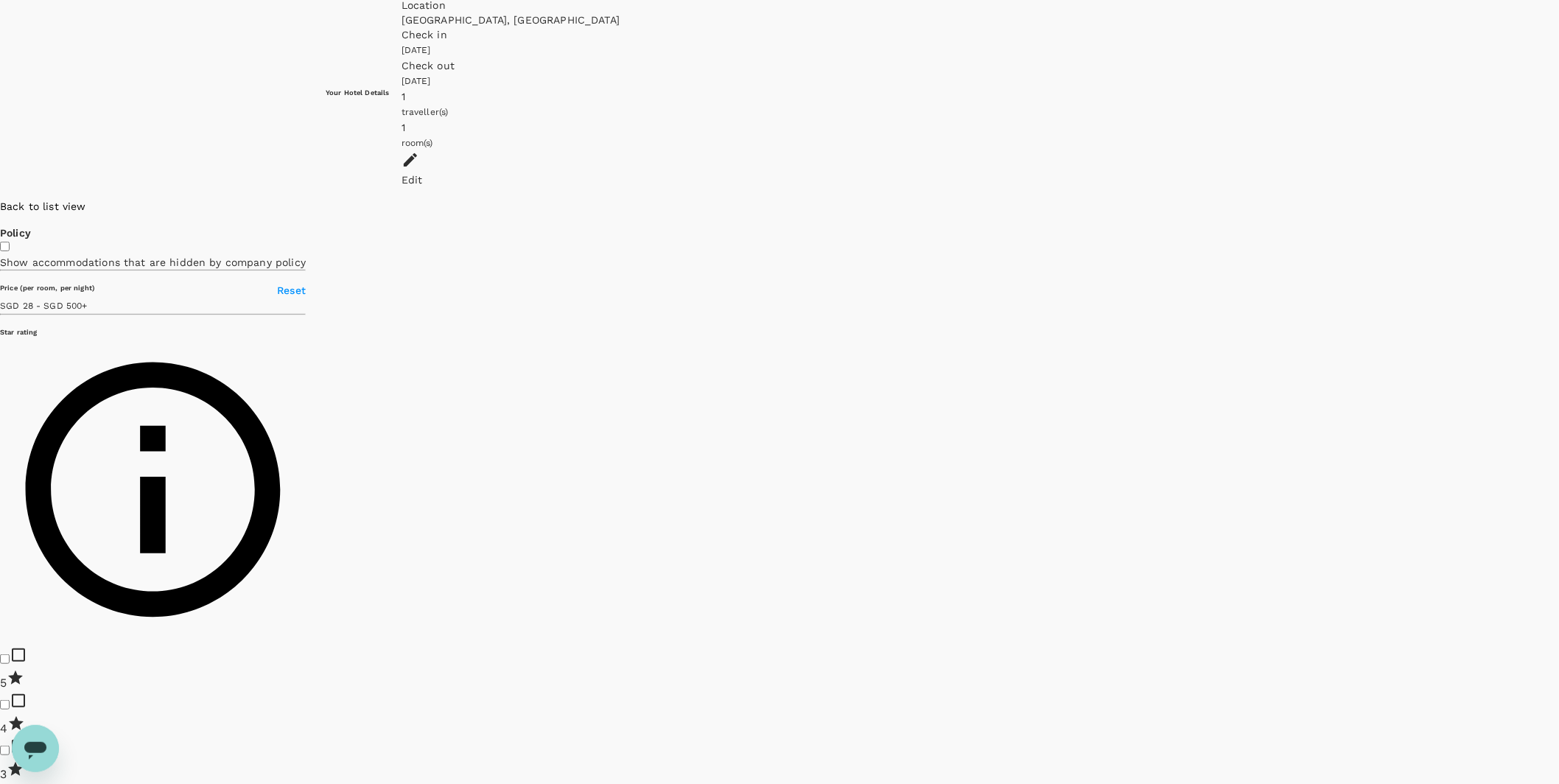
click at [1558, 199] on div at bounding box center [1559, 199] width 0 height 0
drag, startPoint x: 574, startPoint y: 413, endPoint x: 923, endPoint y: 404, distance: 349.1
type input "499.7"
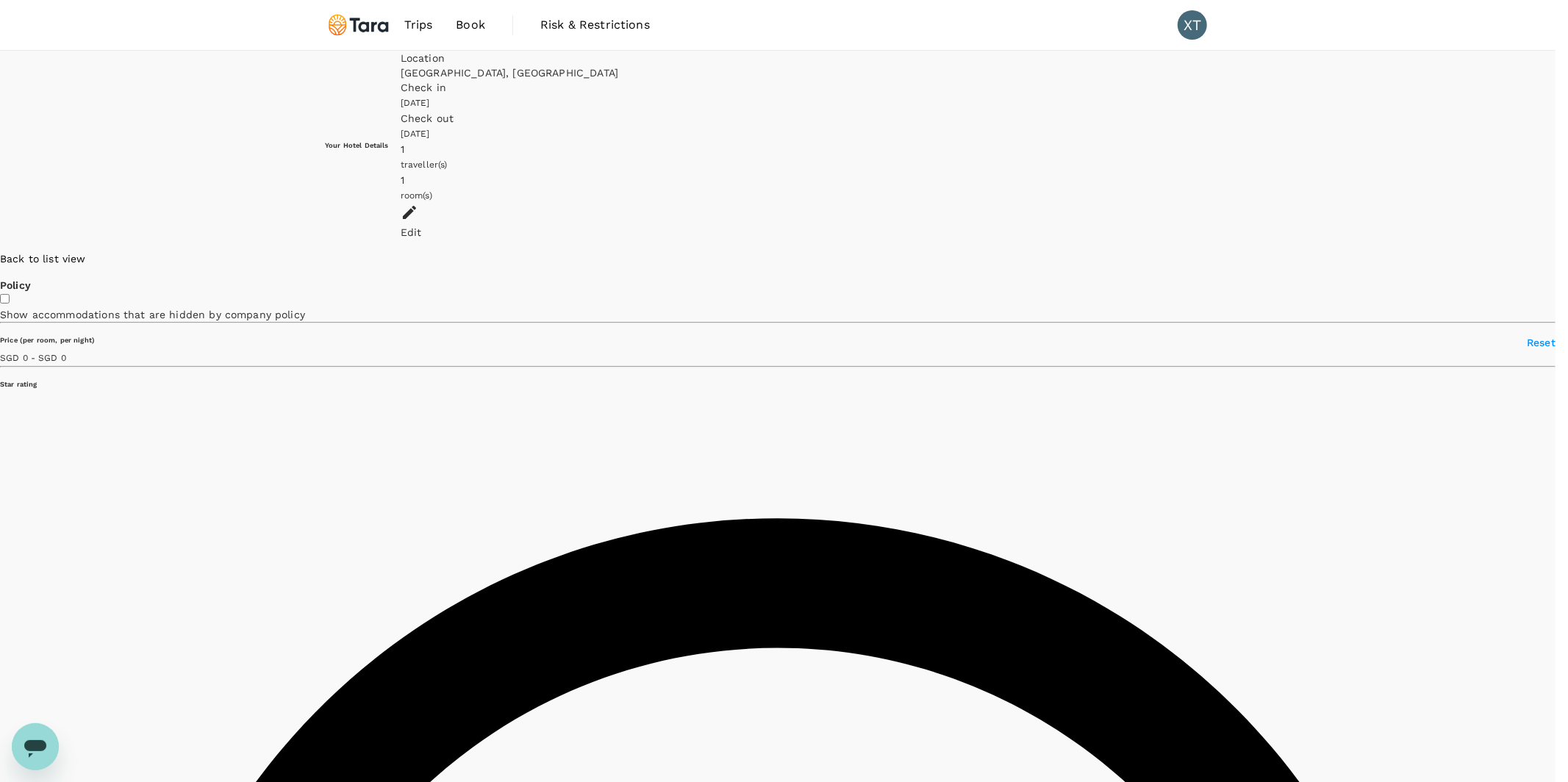
type input "500"
type input "27.7"
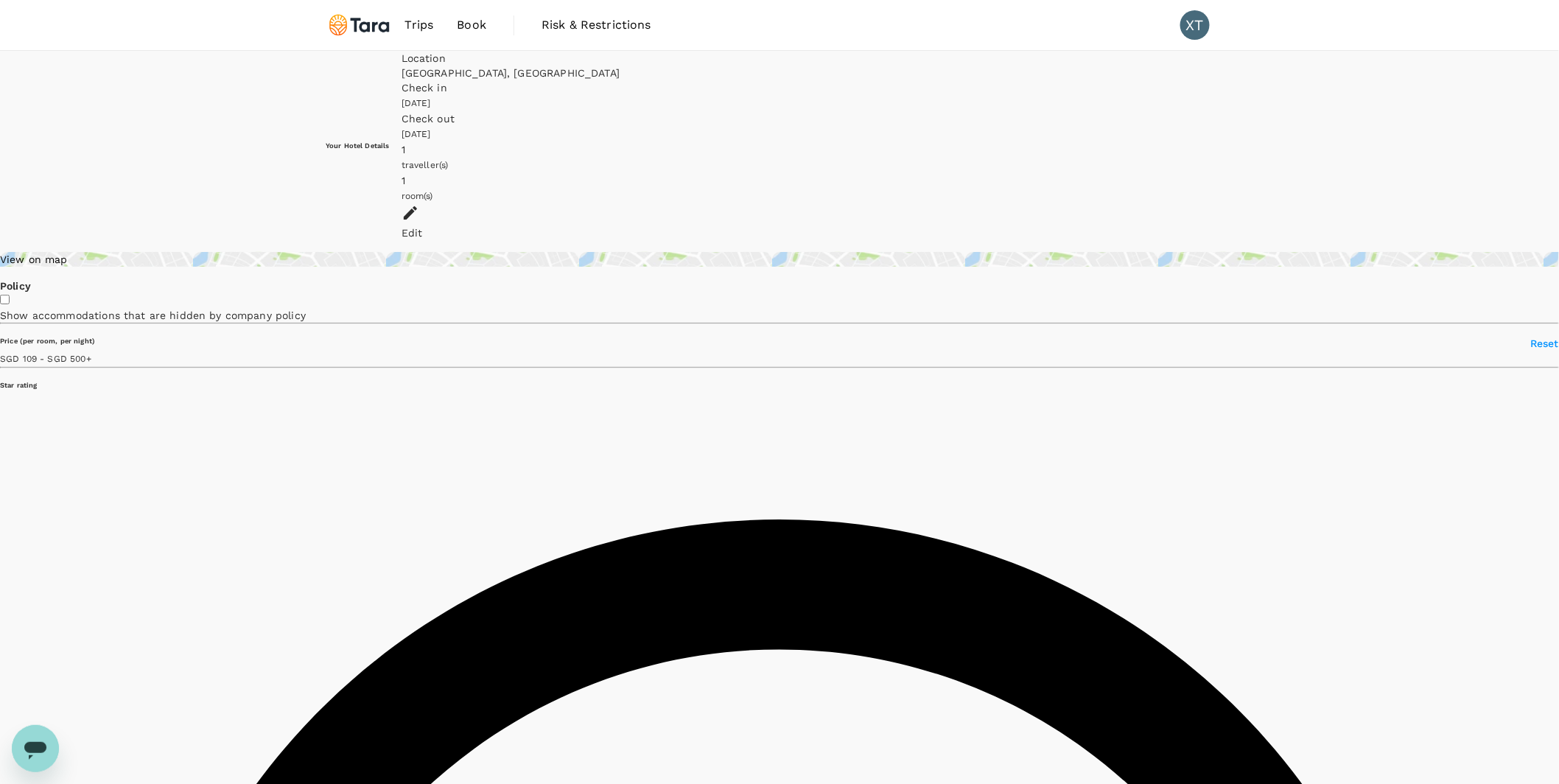
type input "499.87"
type input "43.87"
type input "499.7"
type input "27.7"
click at [418, 252] on div "View on map" at bounding box center [779, 259] width 1559 height 15
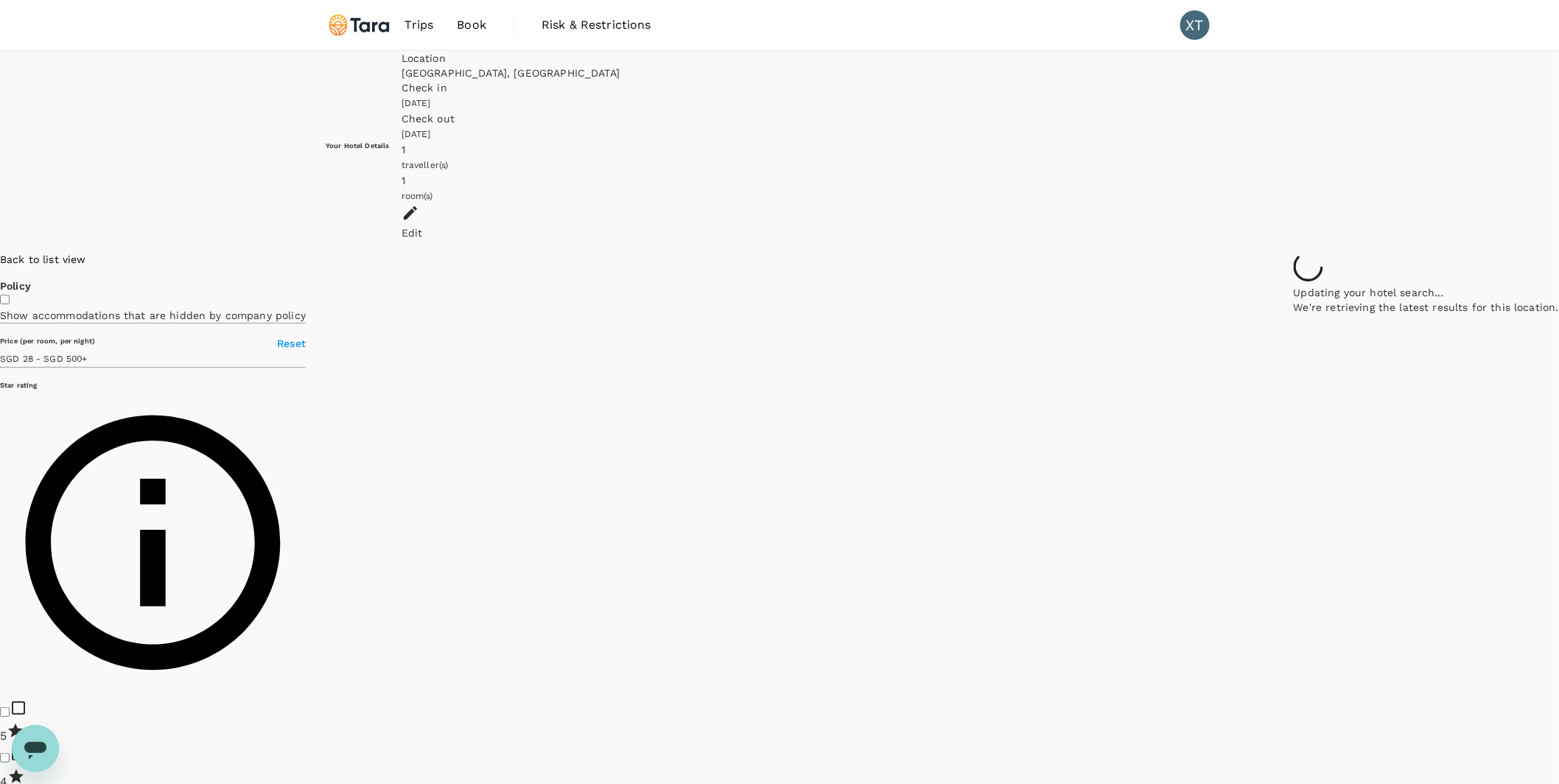
drag, startPoint x: 1285, startPoint y: 429, endPoint x: 960, endPoint y: 475, distance: 328.2
click at [1294, 252] on div at bounding box center [1426, 252] width 265 height 0
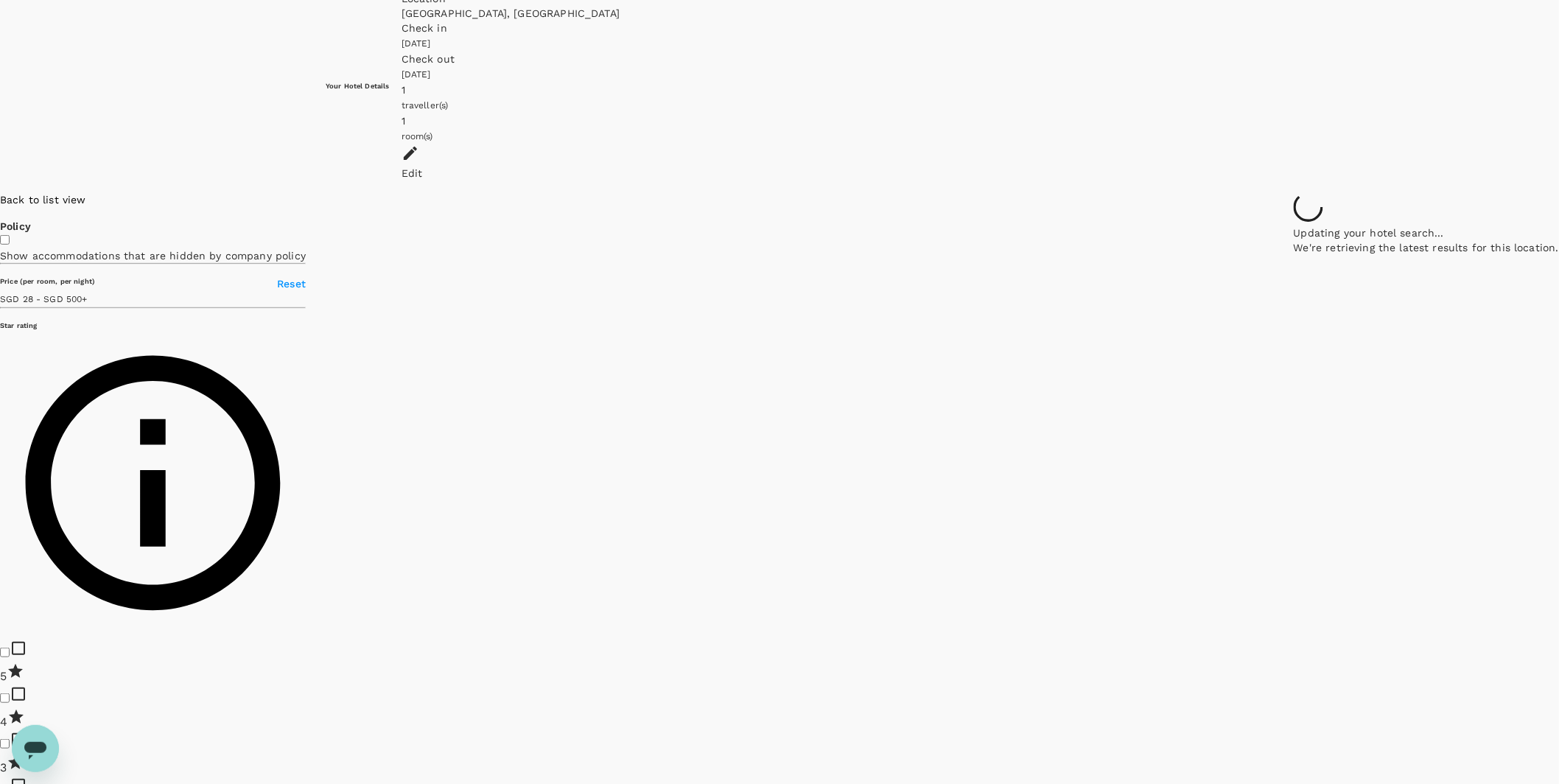
drag, startPoint x: 1141, startPoint y: 207, endPoint x: 1138, endPoint y: 326, distance: 119.0
click at [1294, 192] on div at bounding box center [1426, 192] width 265 height 0
drag, startPoint x: 1299, startPoint y: 246, endPoint x: 1147, endPoint y: 353, distance: 185.9
click at [1558, 192] on div at bounding box center [1559, 192] width 0 height 0
drag, startPoint x: 1424, startPoint y: 216, endPoint x: 1262, endPoint y: 444, distance: 279.7
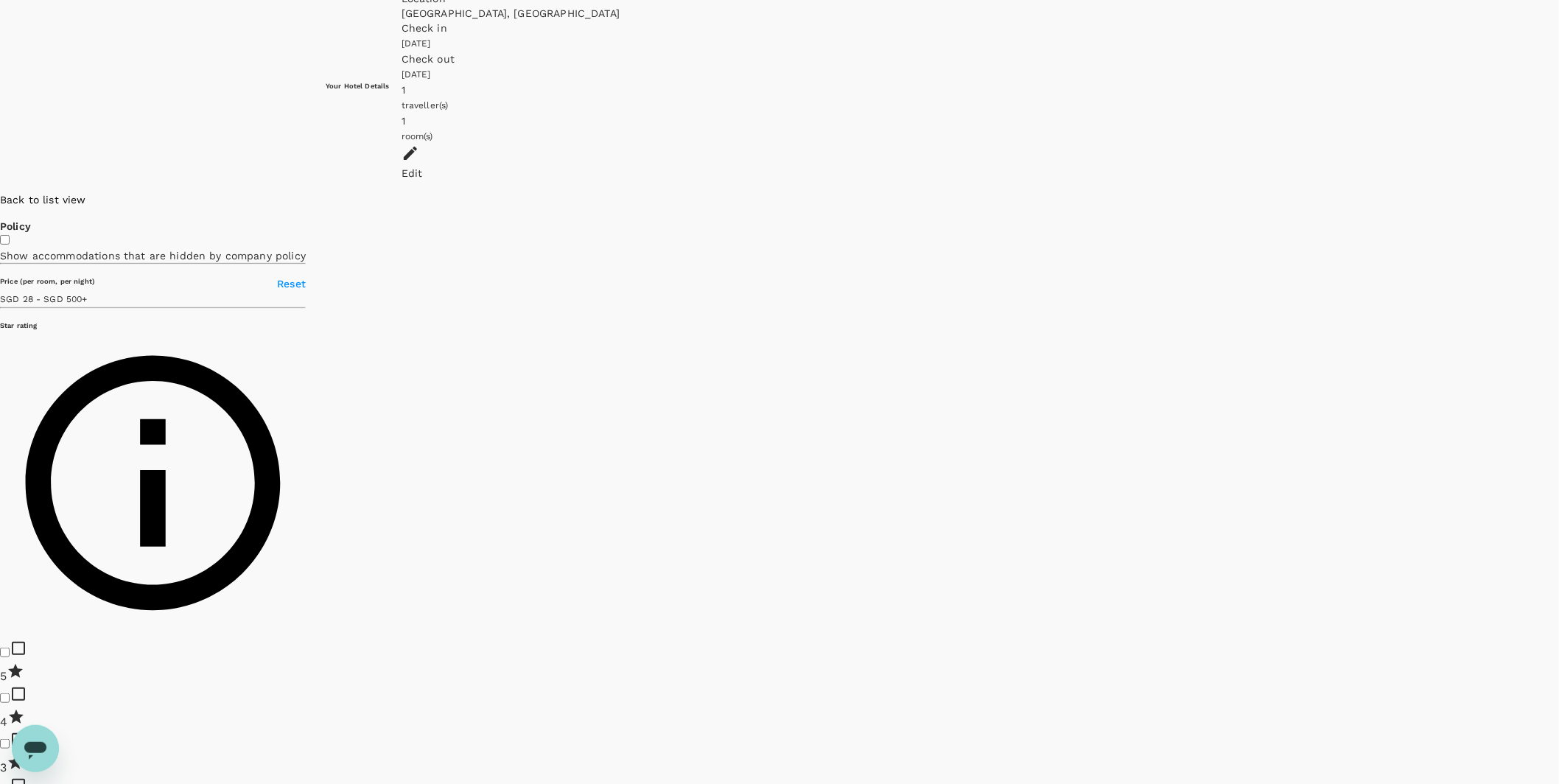
click at [1558, 192] on div at bounding box center [1559, 192] width 0 height 0
drag, startPoint x: 1292, startPoint y: 559, endPoint x: 971, endPoint y: 502, distance: 326.0
drag, startPoint x: 1210, startPoint y: 584, endPoint x: 1152, endPoint y: 426, distance: 168.3
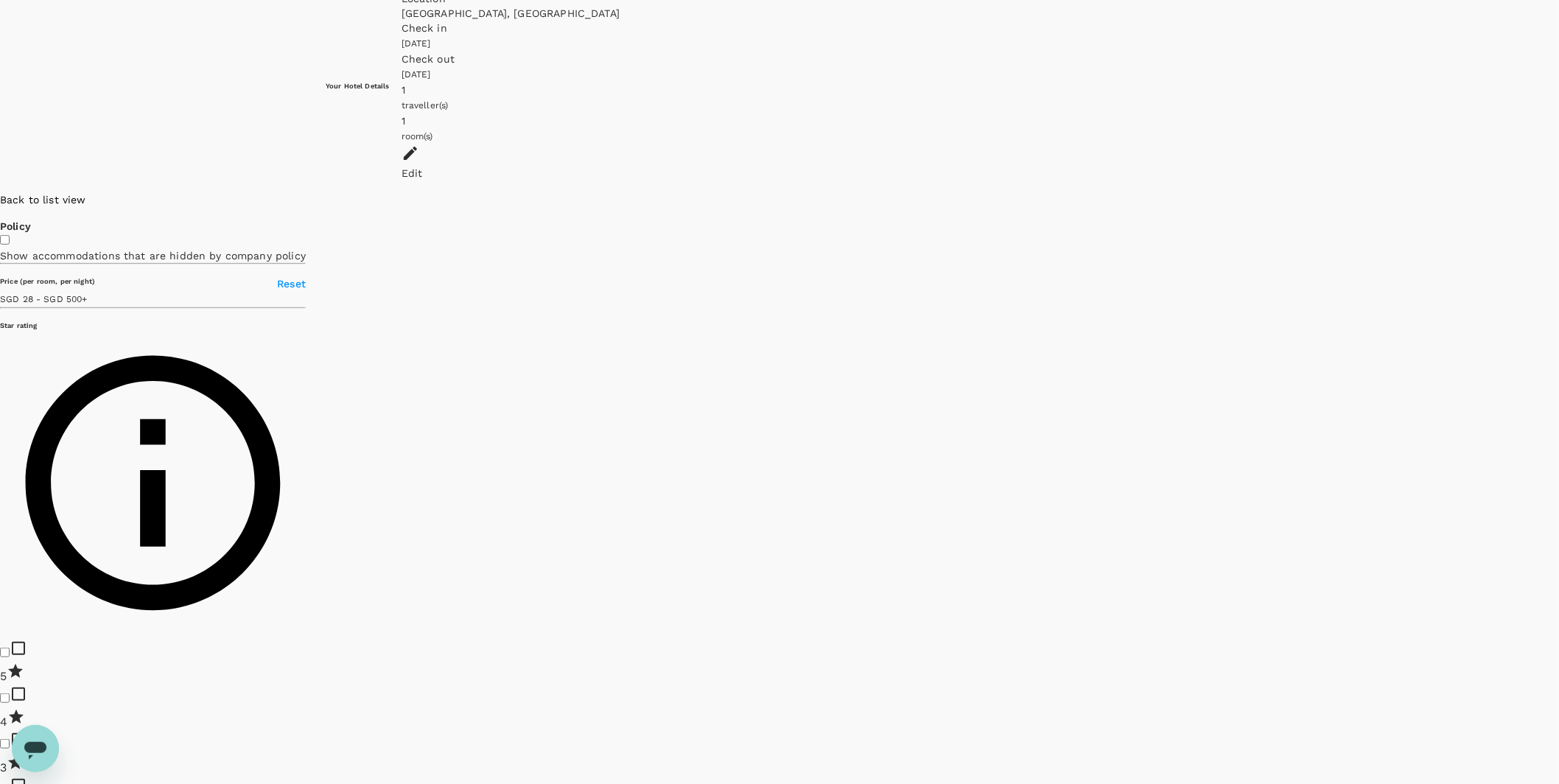
drag, startPoint x: 1448, startPoint y: 568, endPoint x: 1238, endPoint y: 574, distance: 210.1
drag, startPoint x: 736, startPoint y: 324, endPoint x: 1214, endPoint y: 377, distance: 480.9
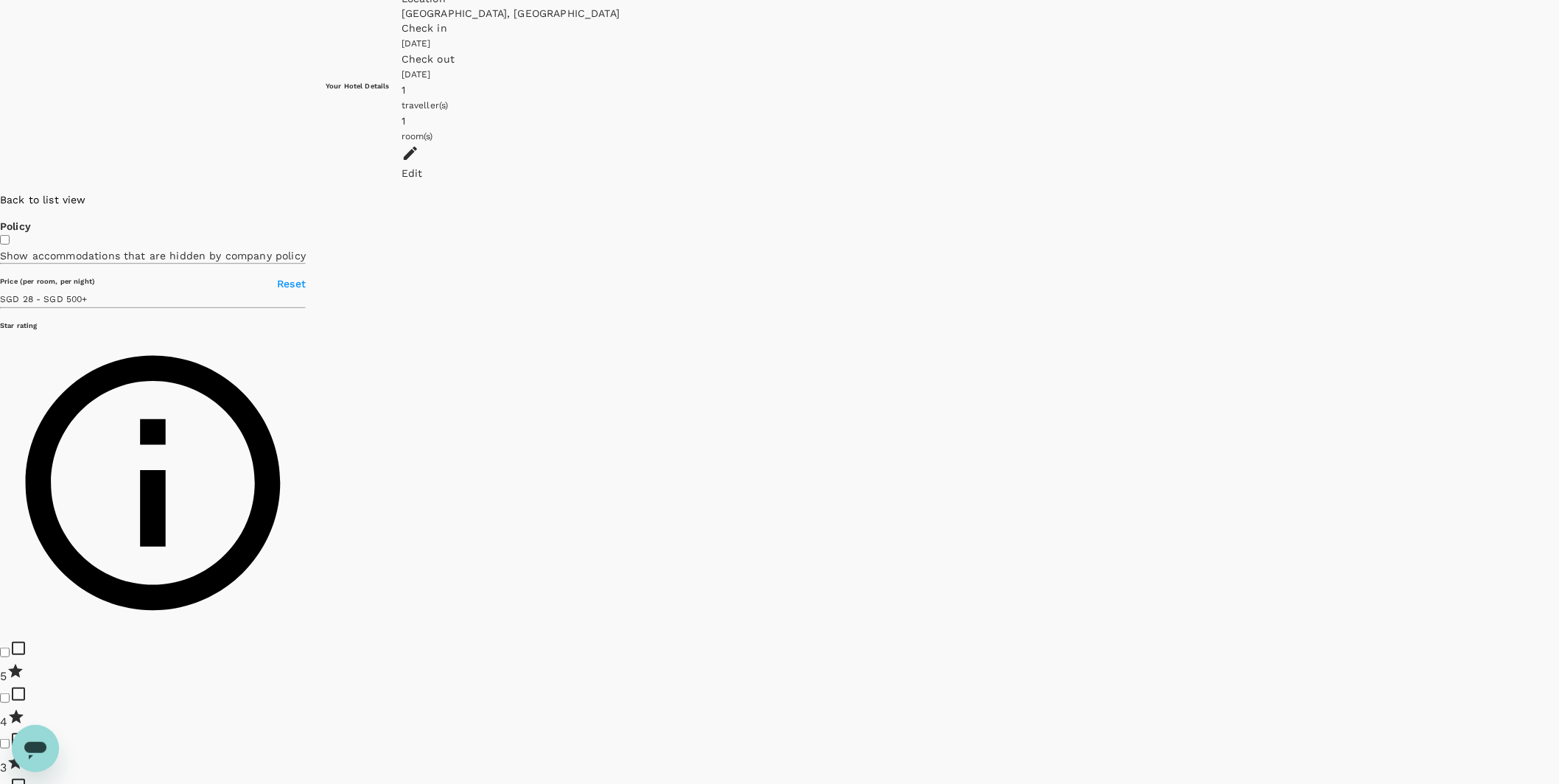
click at [1558, 192] on div at bounding box center [1559, 192] width 0 height 0
drag, startPoint x: 836, startPoint y: 405, endPoint x: 1221, endPoint y: 407, distance: 385.0
click at [1558, 192] on div at bounding box center [1559, 192] width 0 height 0
drag, startPoint x: 999, startPoint y: 310, endPoint x: 1004, endPoint y: 496, distance: 186.1
click at [1558, 192] on div at bounding box center [1559, 192] width 0 height 0
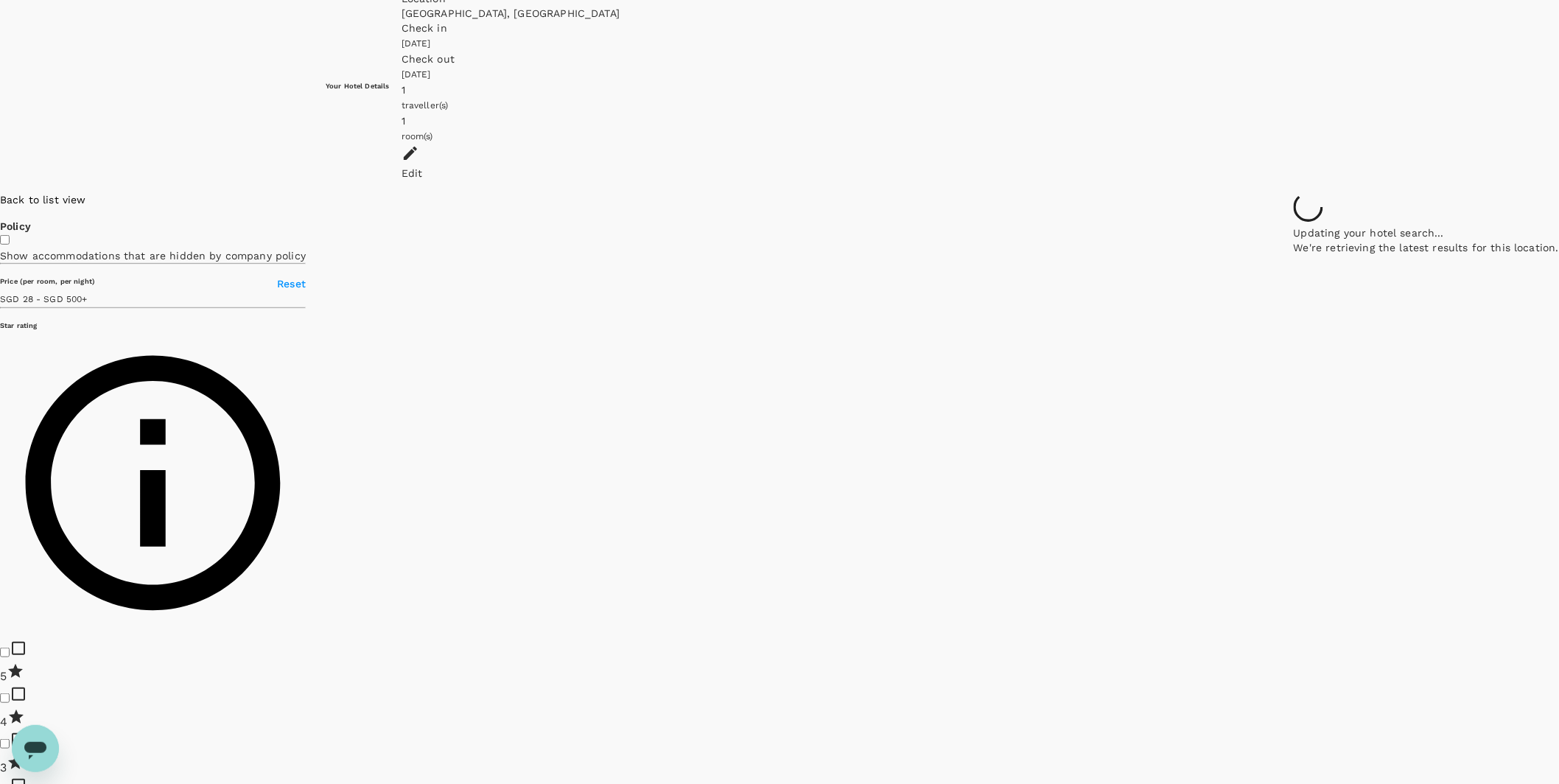
drag, startPoint x: 937, startPoint y: 197, endPoint x: 1001, endPoint y: 495, distance: 304.8
click at [1294, 192] on div at bounding box center [1426, 192] width 265 height 0
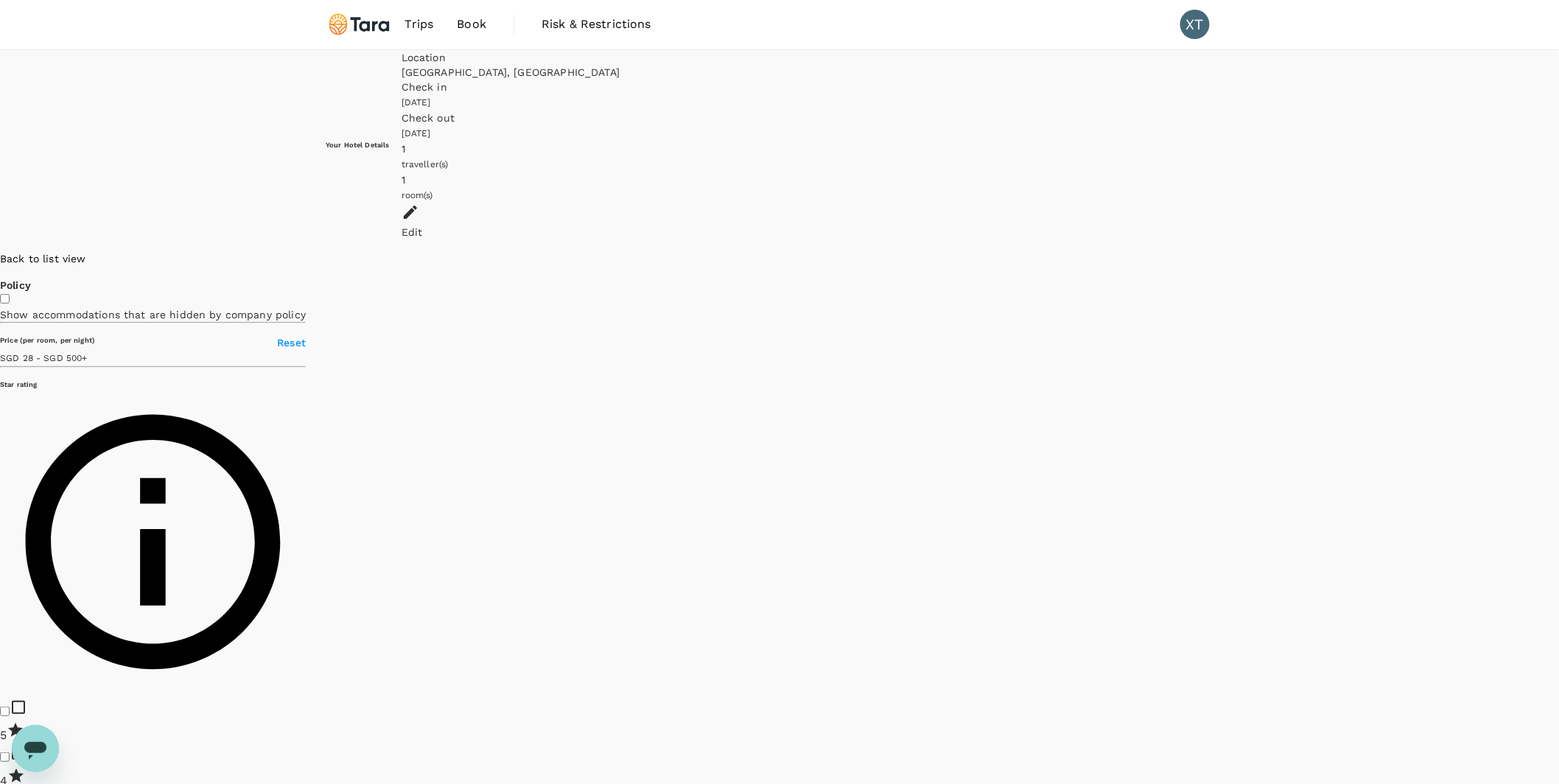
scroll to position [0, 0]
drag, startPoint x: 1044, startPoint y: 423, endPoint x: 1053, endPoint y: 512, distance: 89.5
drag, startPoint x: 1078, startPoint y: 234, endPoint x: 1103, endPoint y: 421, distance: 188.7
click at [1558, 252] on div at bounding box center [1559, 252] width 0 height 0
type input "499.7"
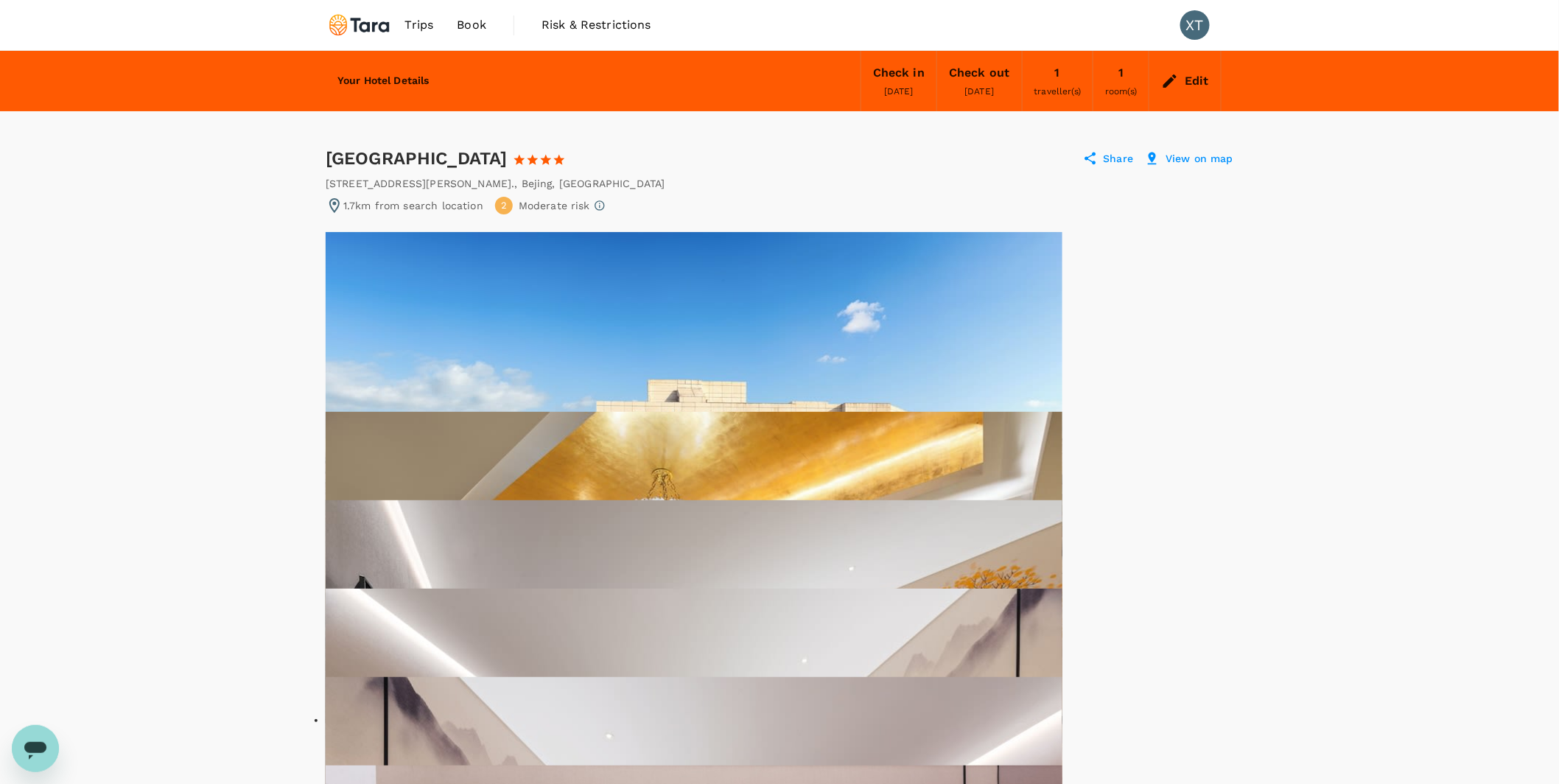
click at [545, 397] on img at bounding box center [694, 477] width 737 height 491
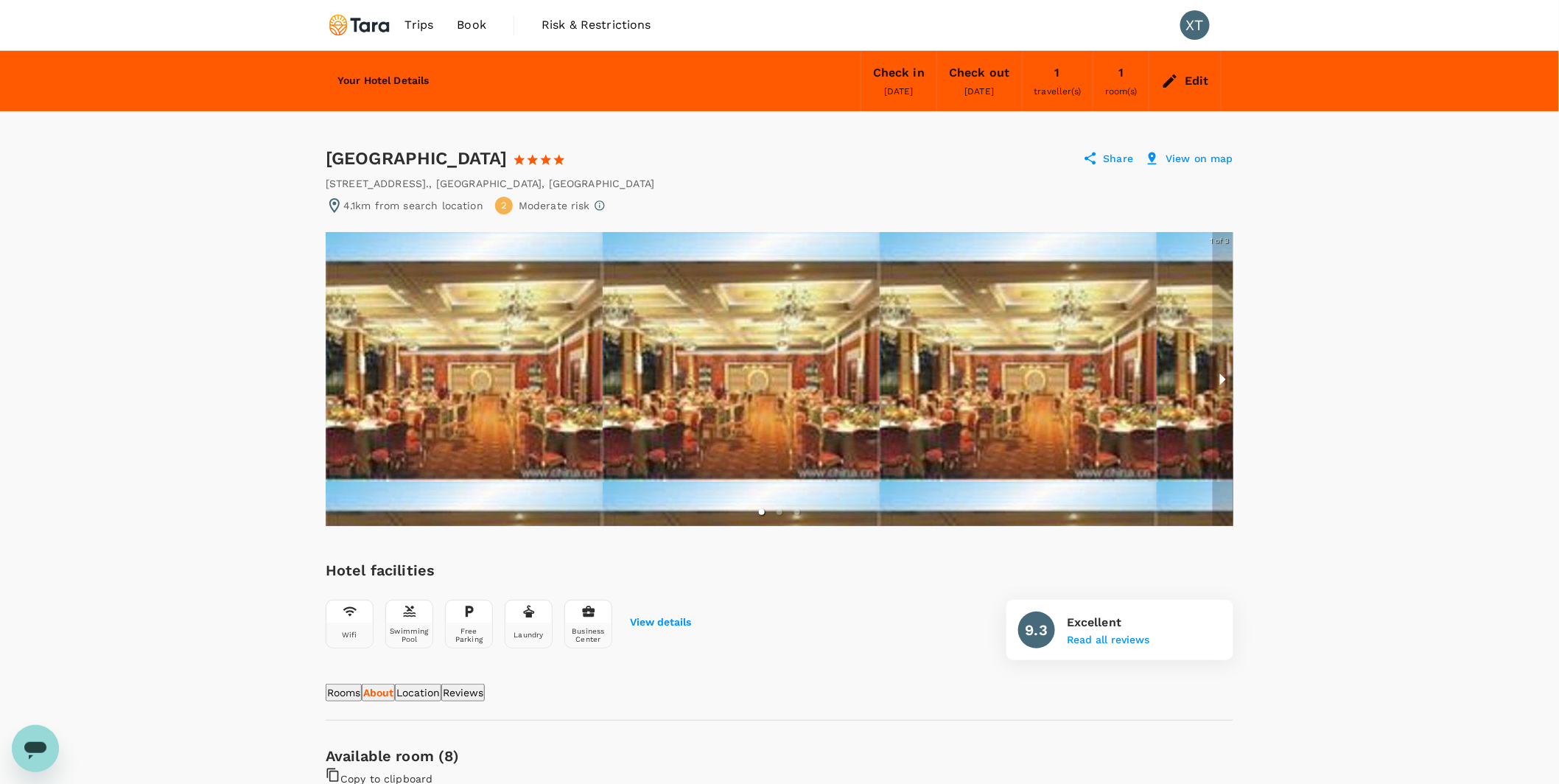
click at [1218, 377] on button "next slide / item" at bounding box center [1223, 379] width 21 height 294
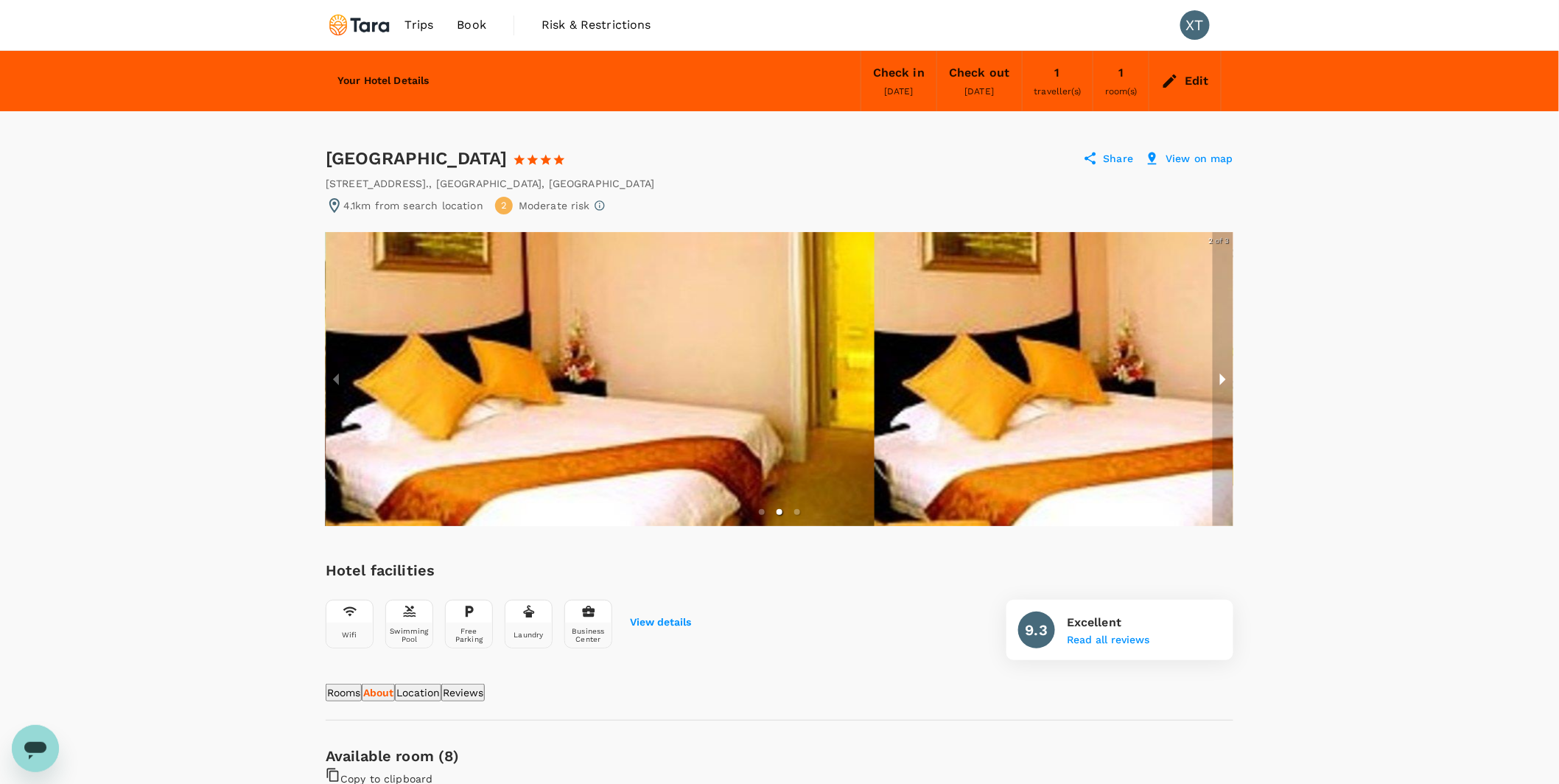
click at [1218, 377] on button "next slide / item" at bounding box center [1223, 379] width 21 height 294
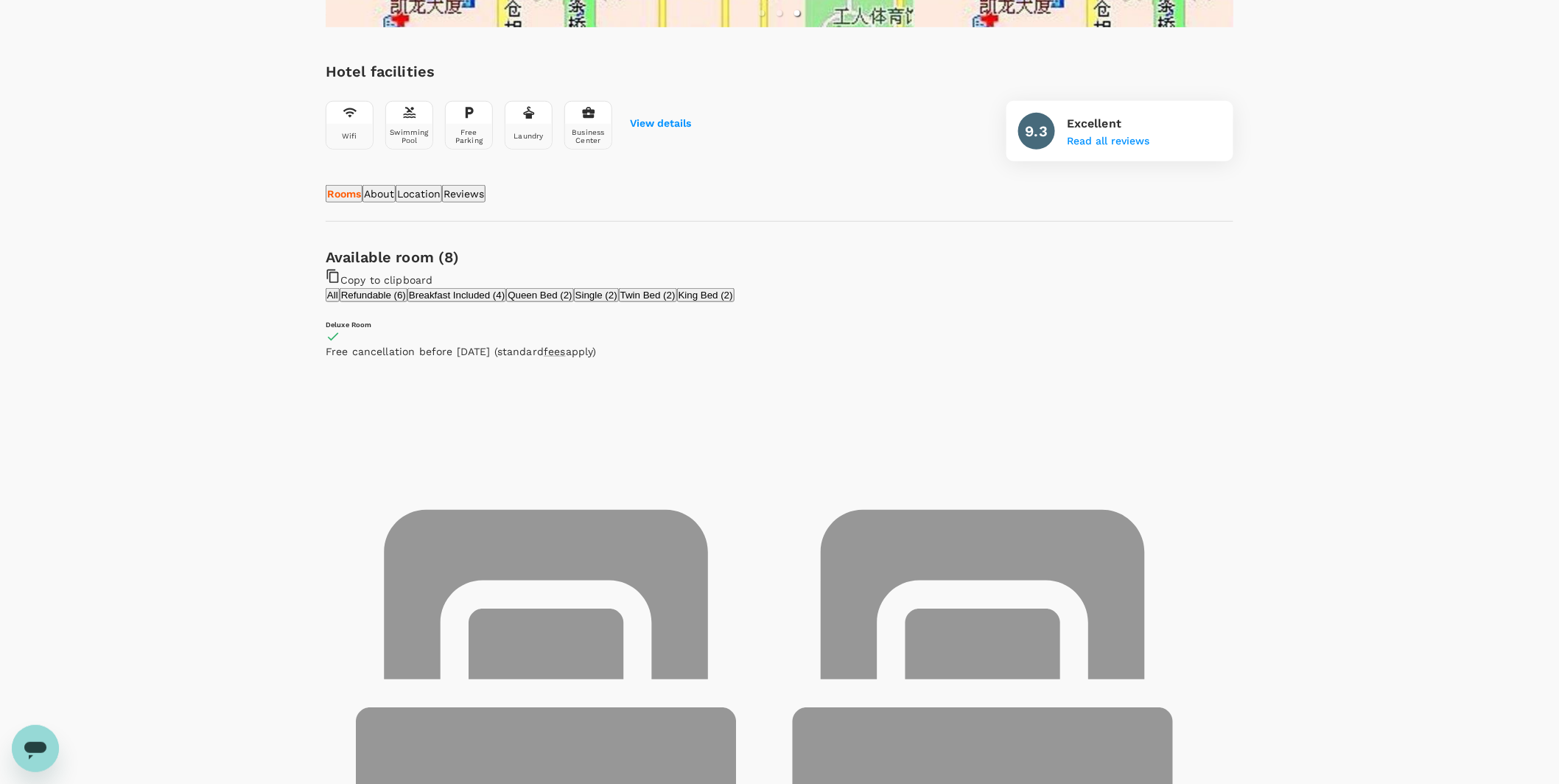
scroll to position [318, 0]
